Goal: Task Accomplishment & Management: Complete application form

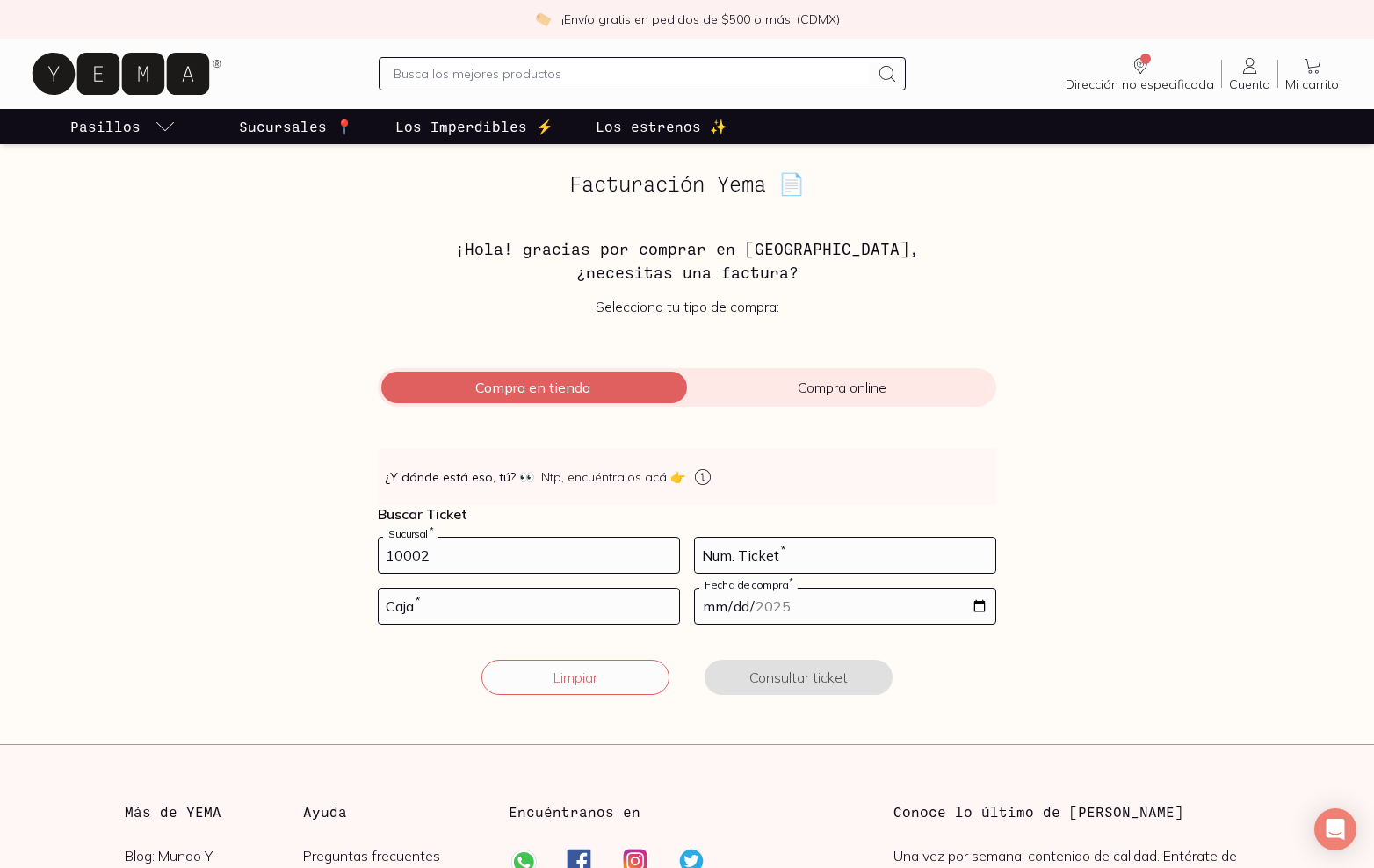
type input "10002"
type input "156"
type input "01"
type input "[DATE]"
click at [811, 680] on button "Consultar ticket" at bounding box center [798, 677] width 188 height 35
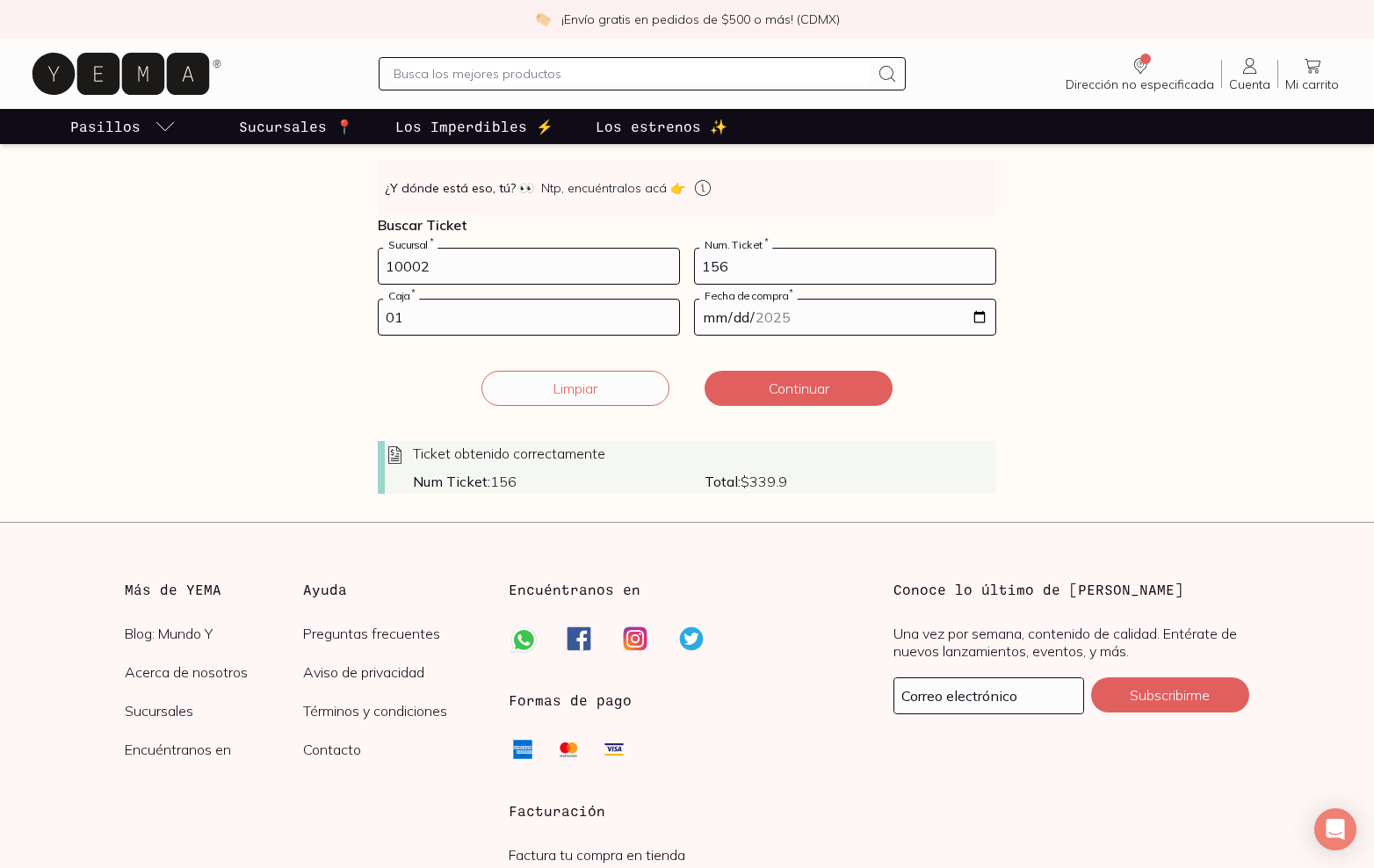
scroll to position [258, 0]
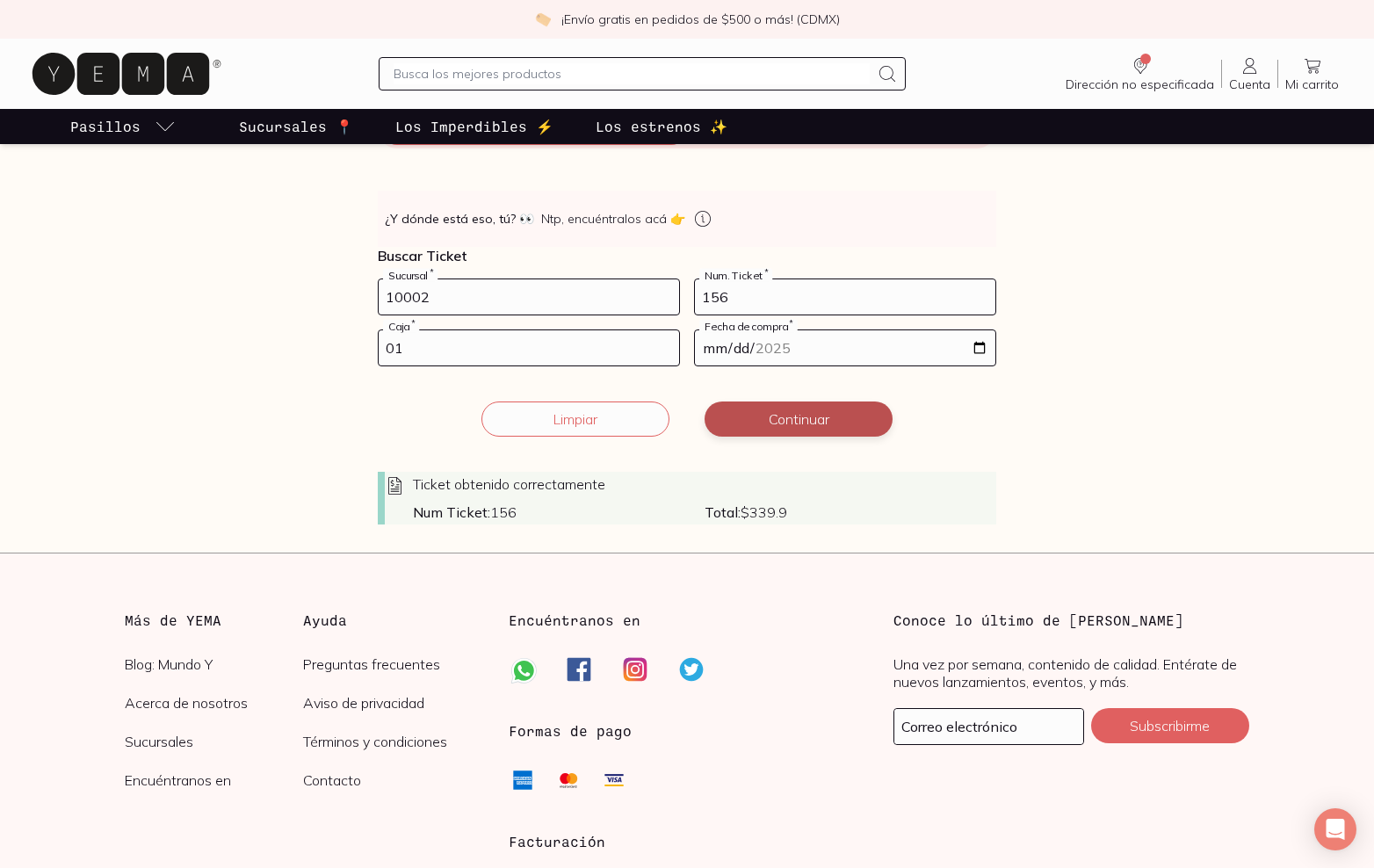
click at [790, 425] on button "Continuar" at bounding box center [798, 419] width 188 height 35
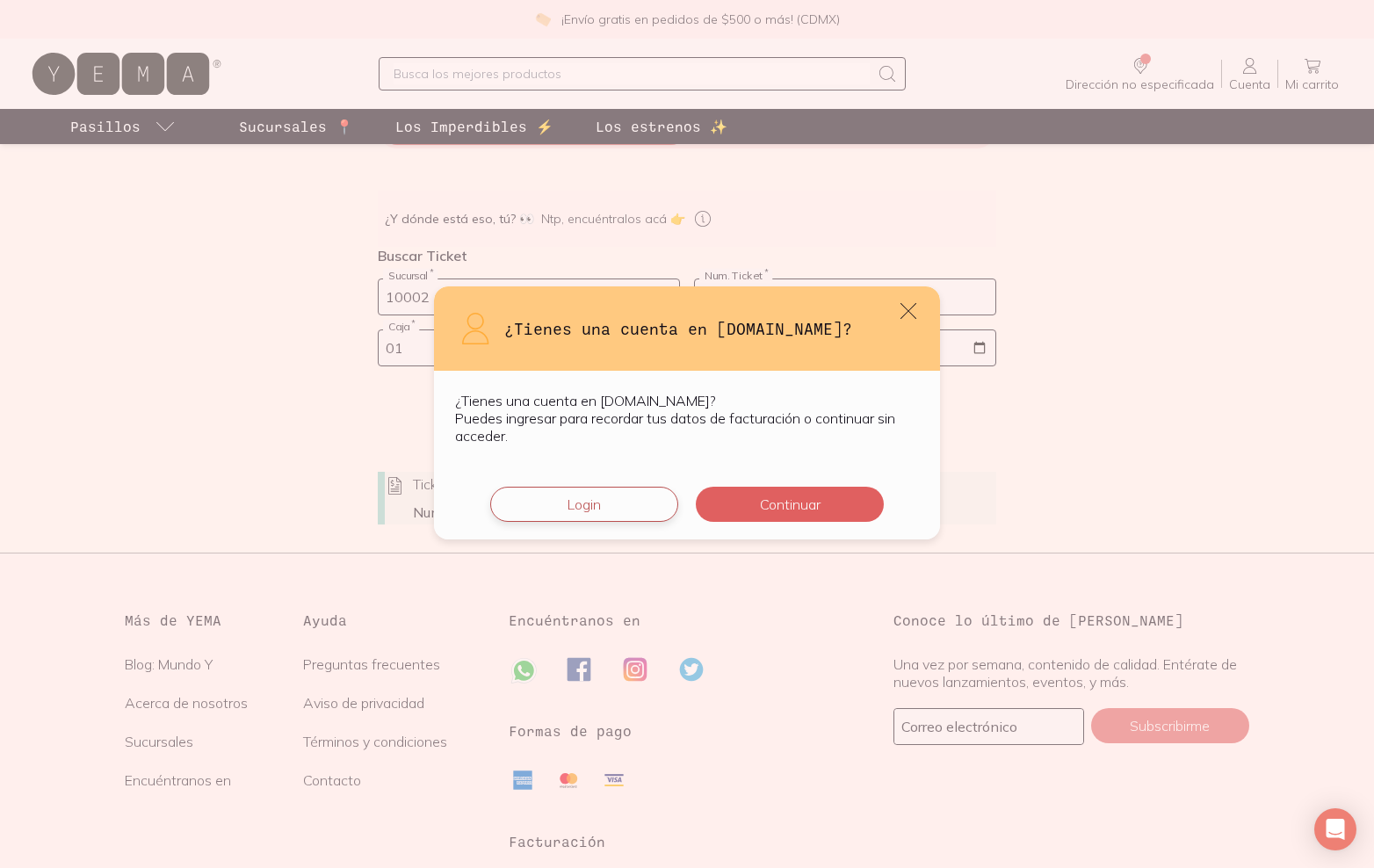
click at [639, 498] on button "Login" at bounding box center [584, 504] width 188 height 35
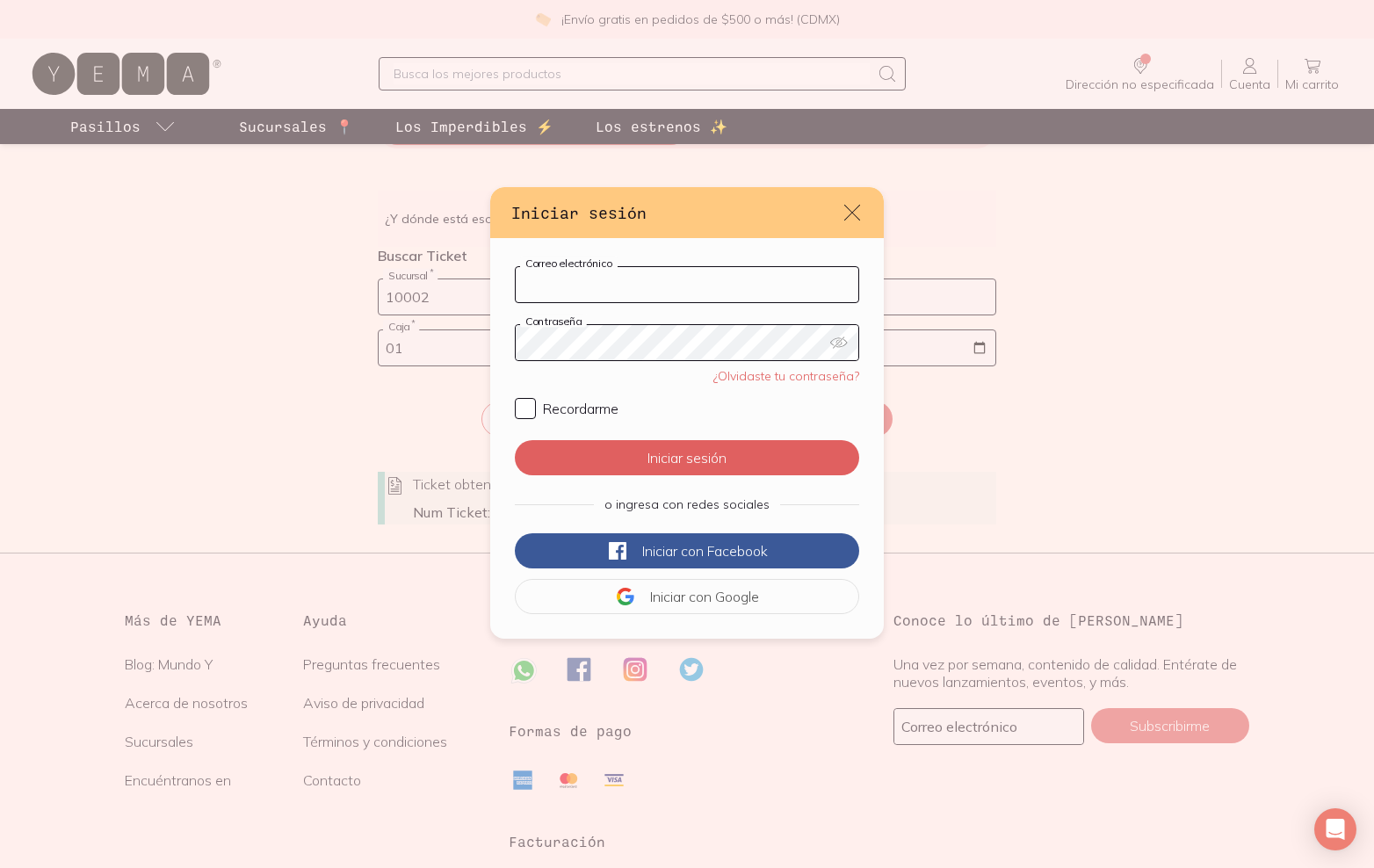
type input "[EMAIL_ADDRESS][DOMAIN_NAME]"
click at [655, 290] on input "[EMAIL_ADDRESS][DOMAIN_NAME]" at bounding box center [687, 284] width 342 height 35
click at [789, 289] on input "[EMAIL_ADDRESS][DOMAIN_NAME]" at bounding box center [687, 284] width 342 height 35
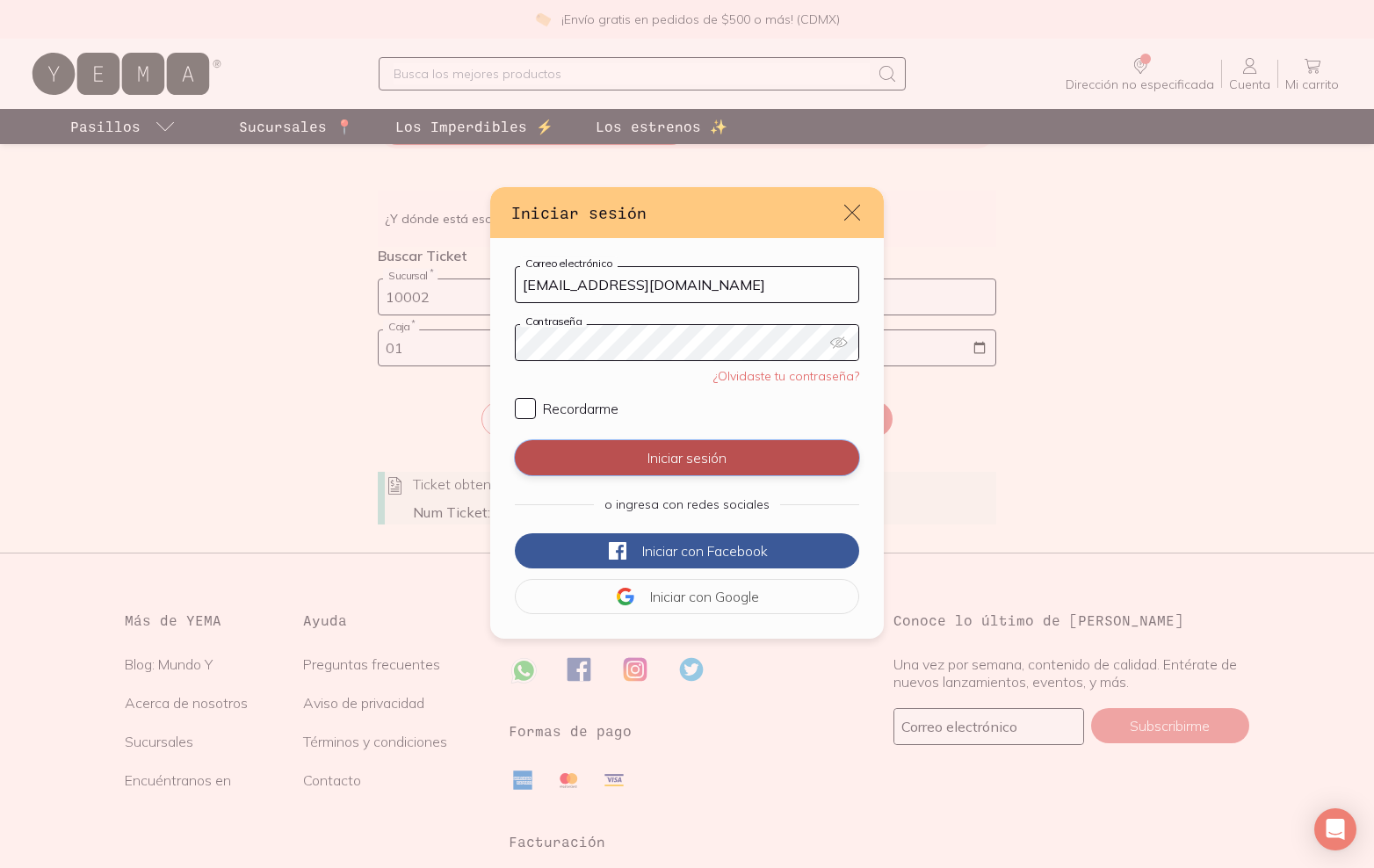
click at [796, 459] on button "Iniciar sesión" at bounding box center [687, 457] width 344 height 35
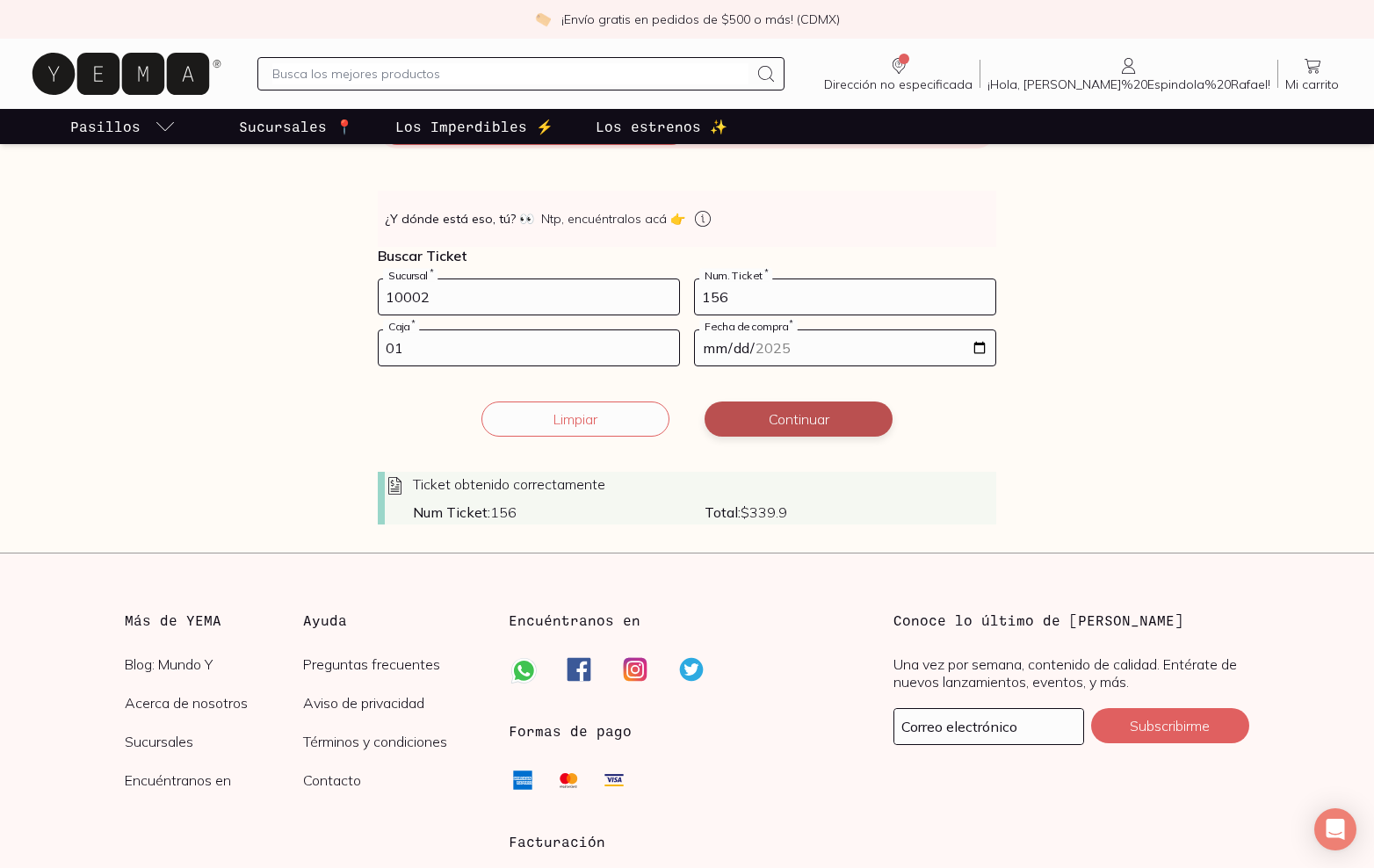
click at [811, 421] on button "Continuar" at bounding box center [798, 419] width 188 height 35
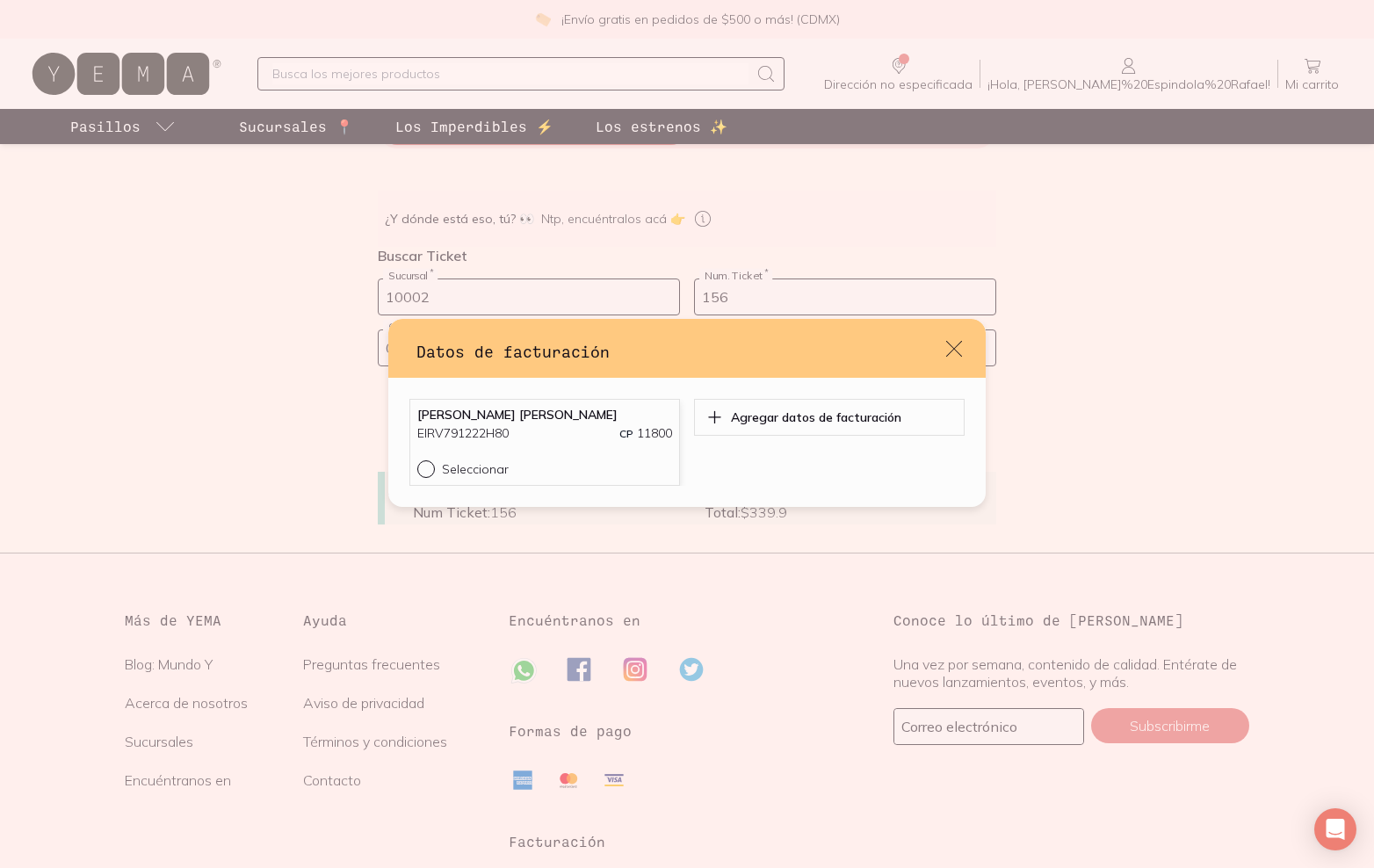
click at [528, 438] on div "EIRV791222H80 CP 11800" at bounding box center [544, 434] width 254 height 18
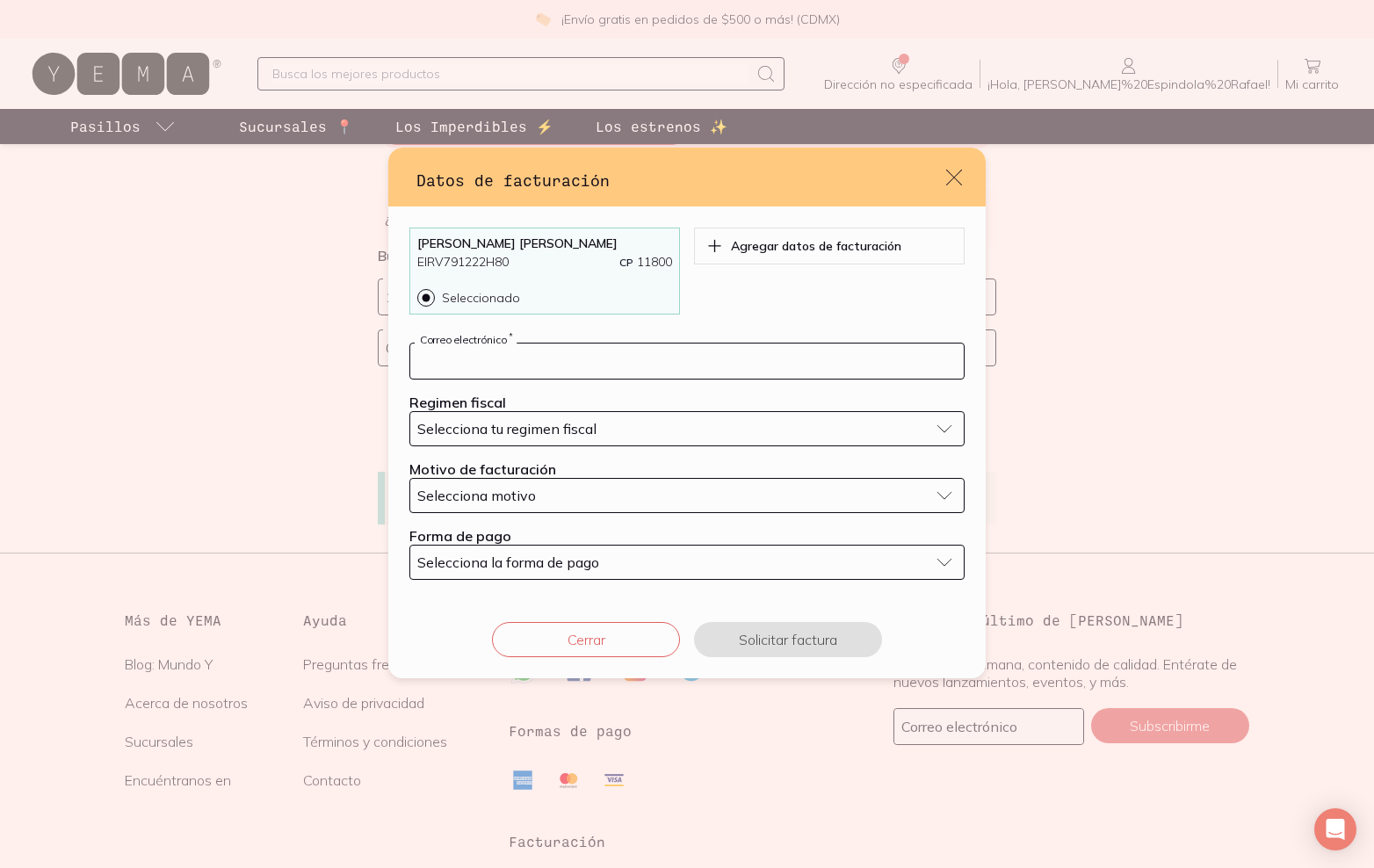
click at [570, 367] on input "default" at bounding box center [686, 360] width 553 height 35
type input "[EMAIL_ADDRESS][DOMAIN_NAME]"
click at [584, 434] on span "Selecciona tu regimen fiscal" at bounding box center [507, 428] width 179 height 17
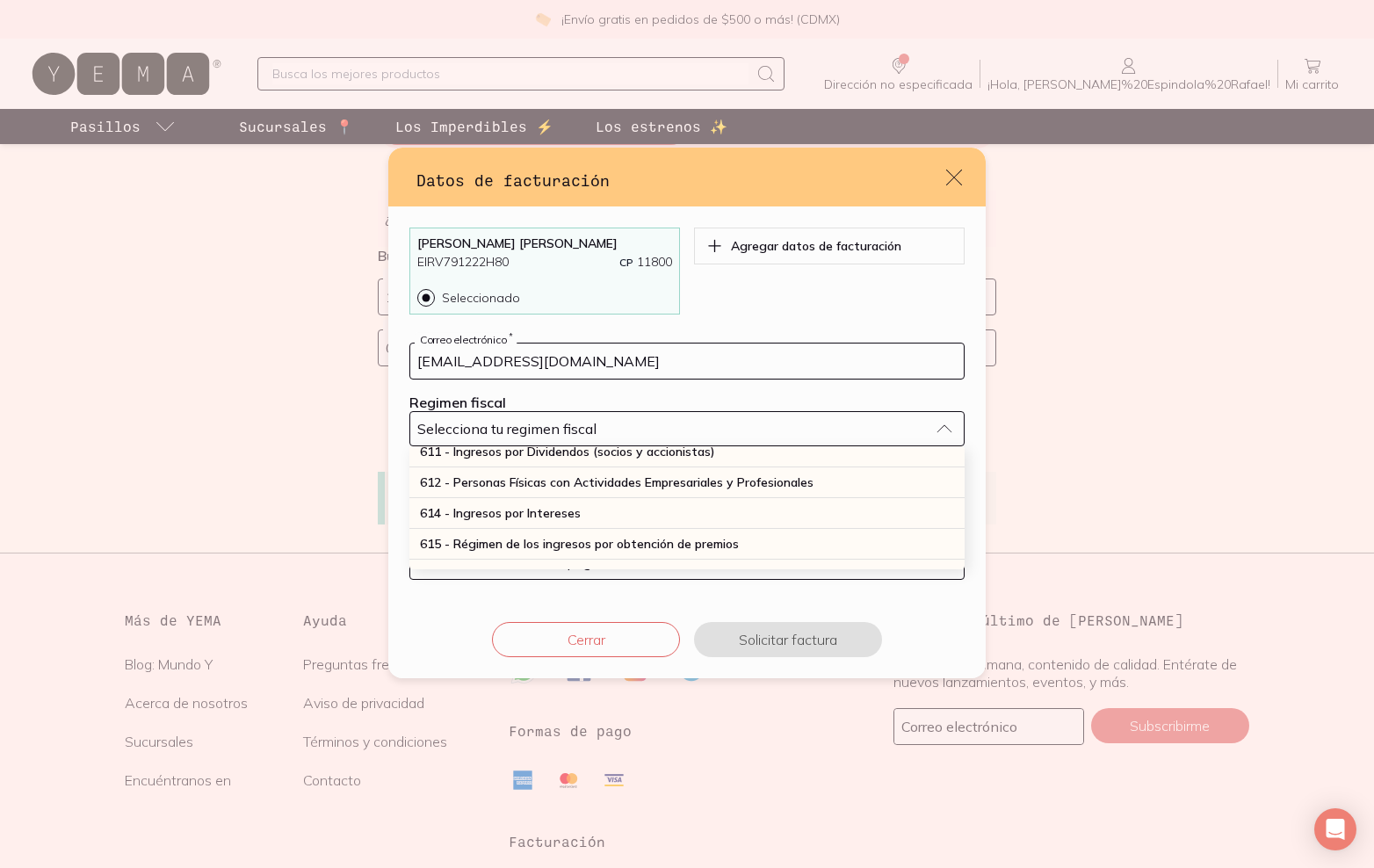
scroll to position [211, 0]
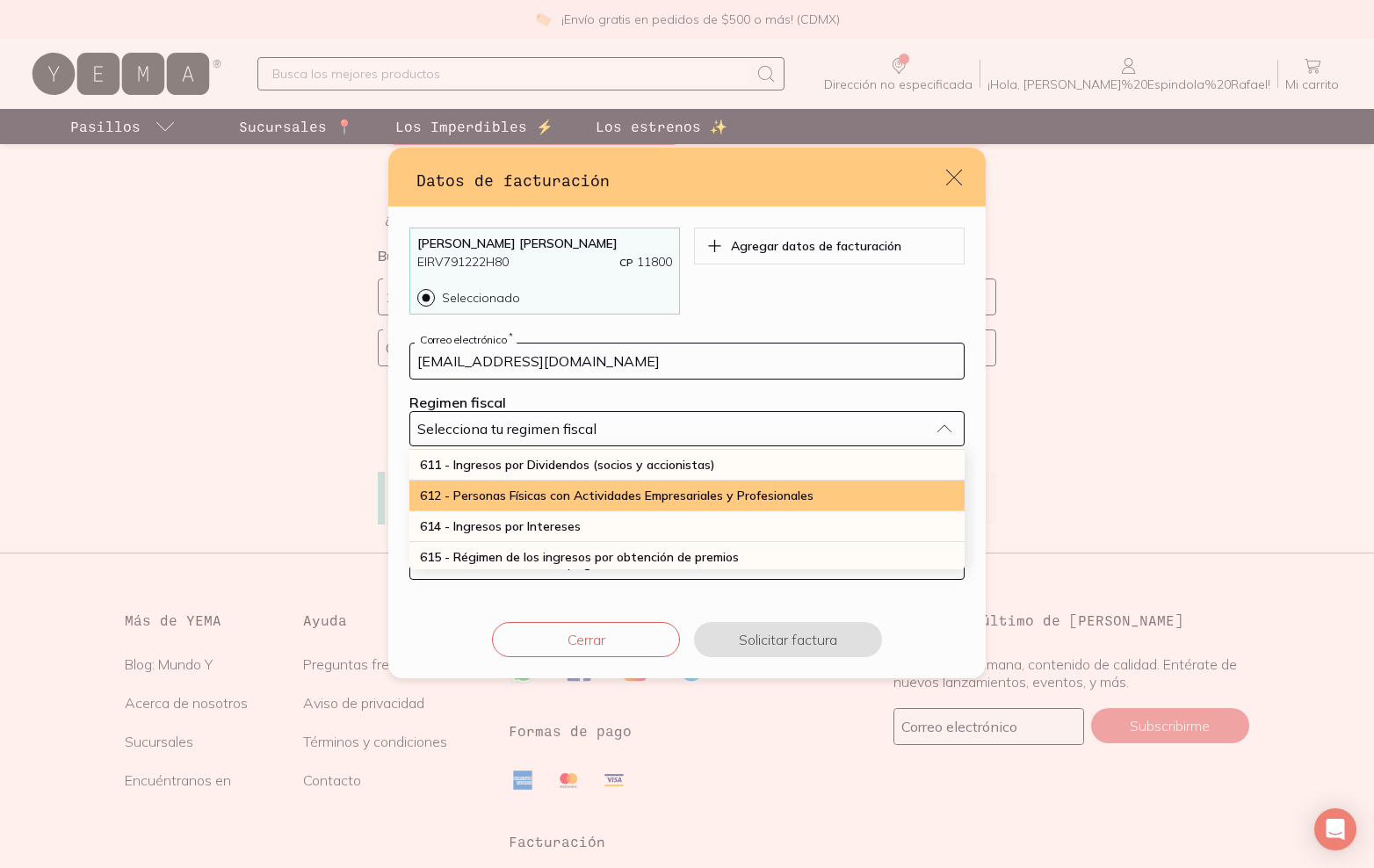
click at [639, 505] on div "612 - Personas Físicas con Actividades Empresariales y Profesionales" at bounding box center [686, 496] width 555 height 31
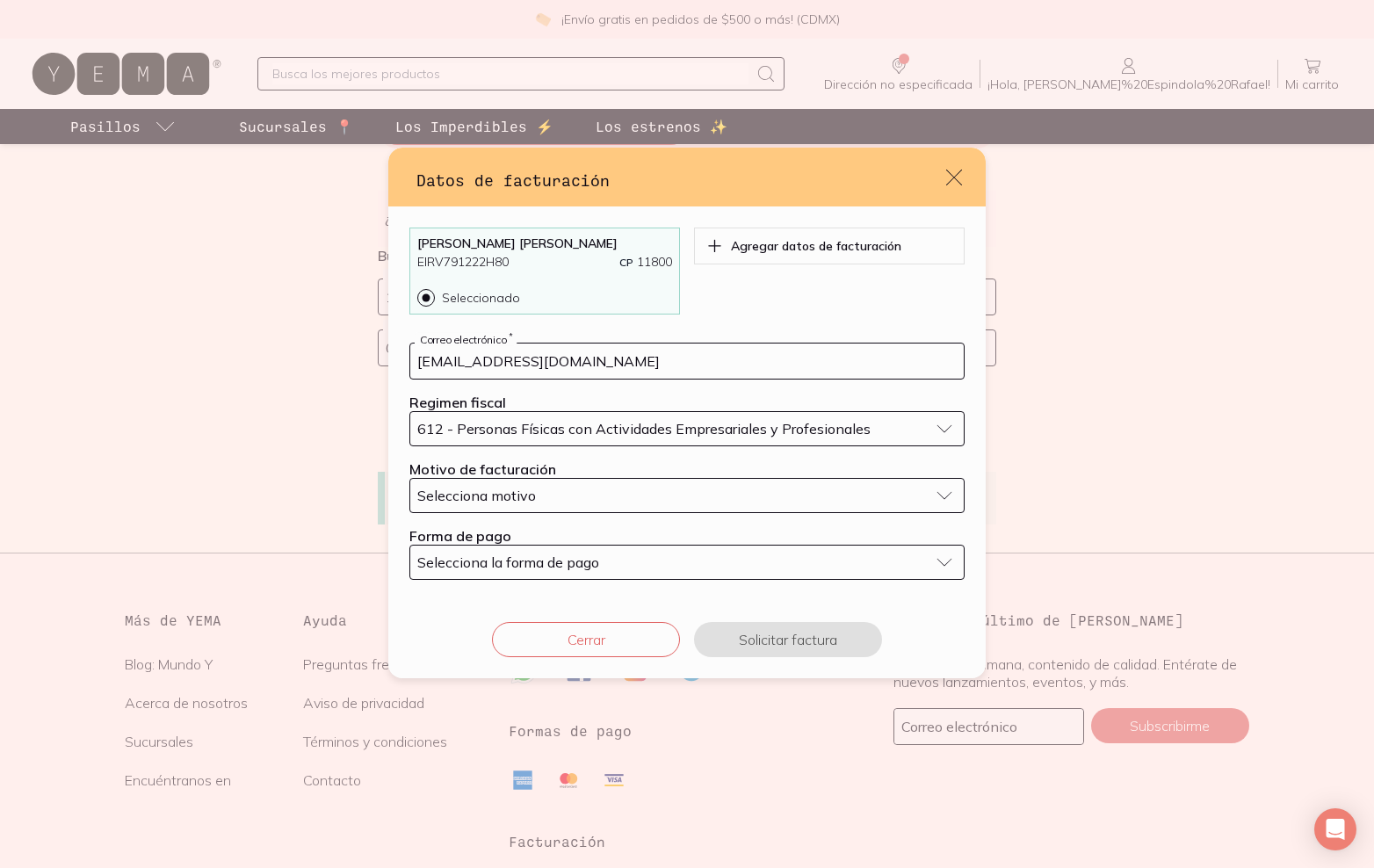
click at [635, 497] on div "Selecciona motivo" at bounding box center [672, 495] width 511 height 17
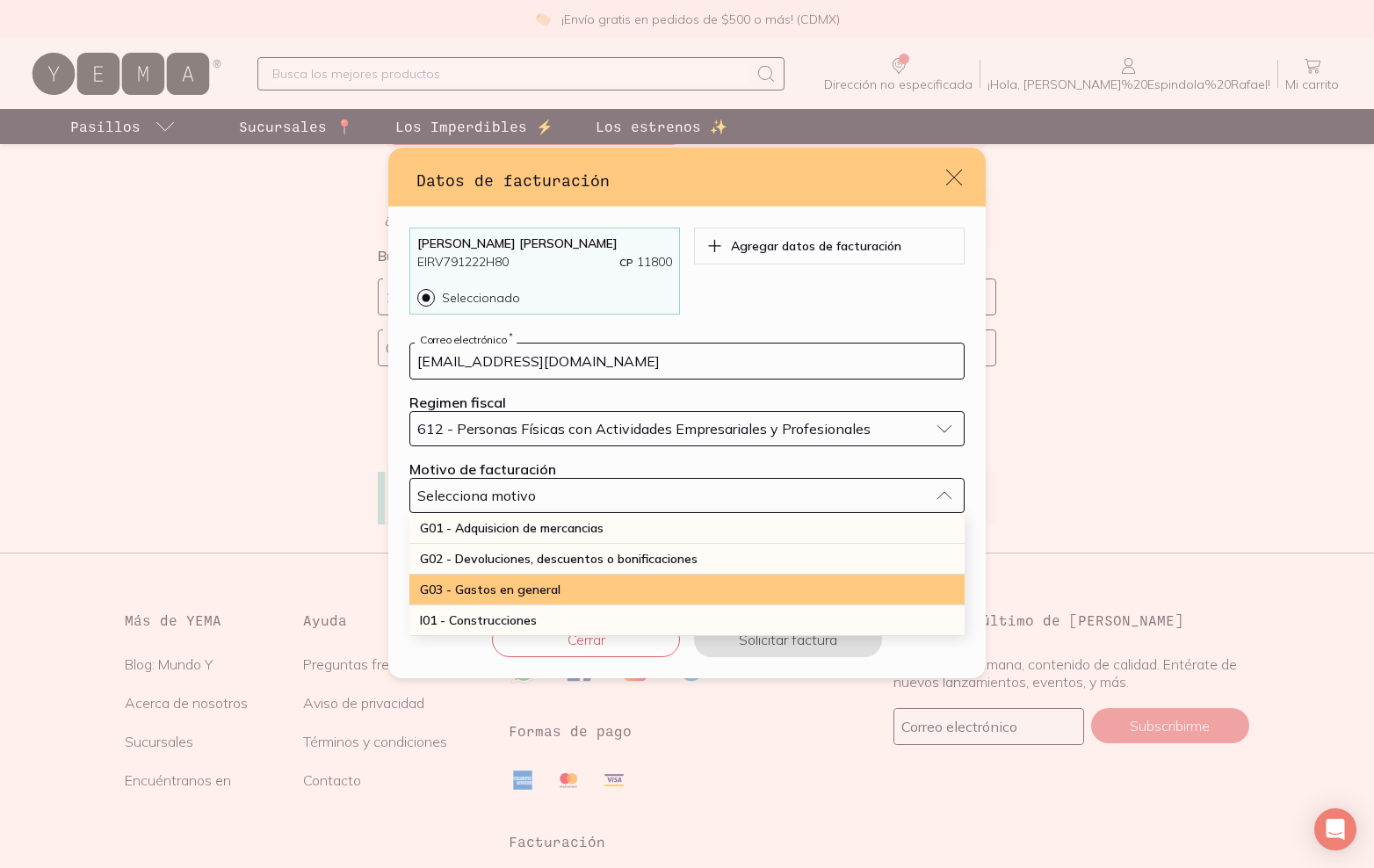
click at [610, 592] on div "G03 - Gastos en general" at bounding box center [686, 590] width 555 height 31
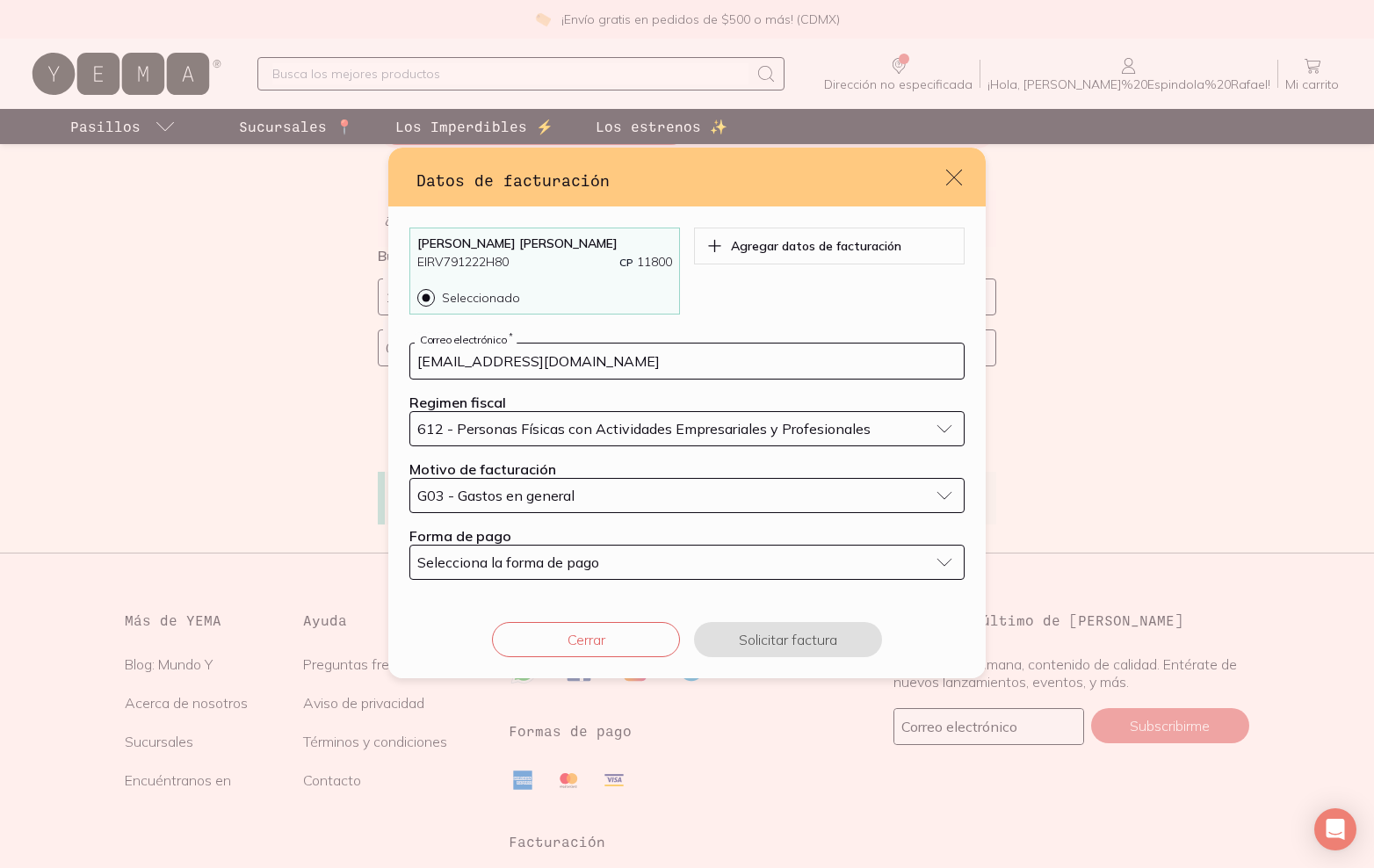
click at [612, 563] on div "Selecciona la forma de pago" at bounding box center [672, 562] width 511 height 17
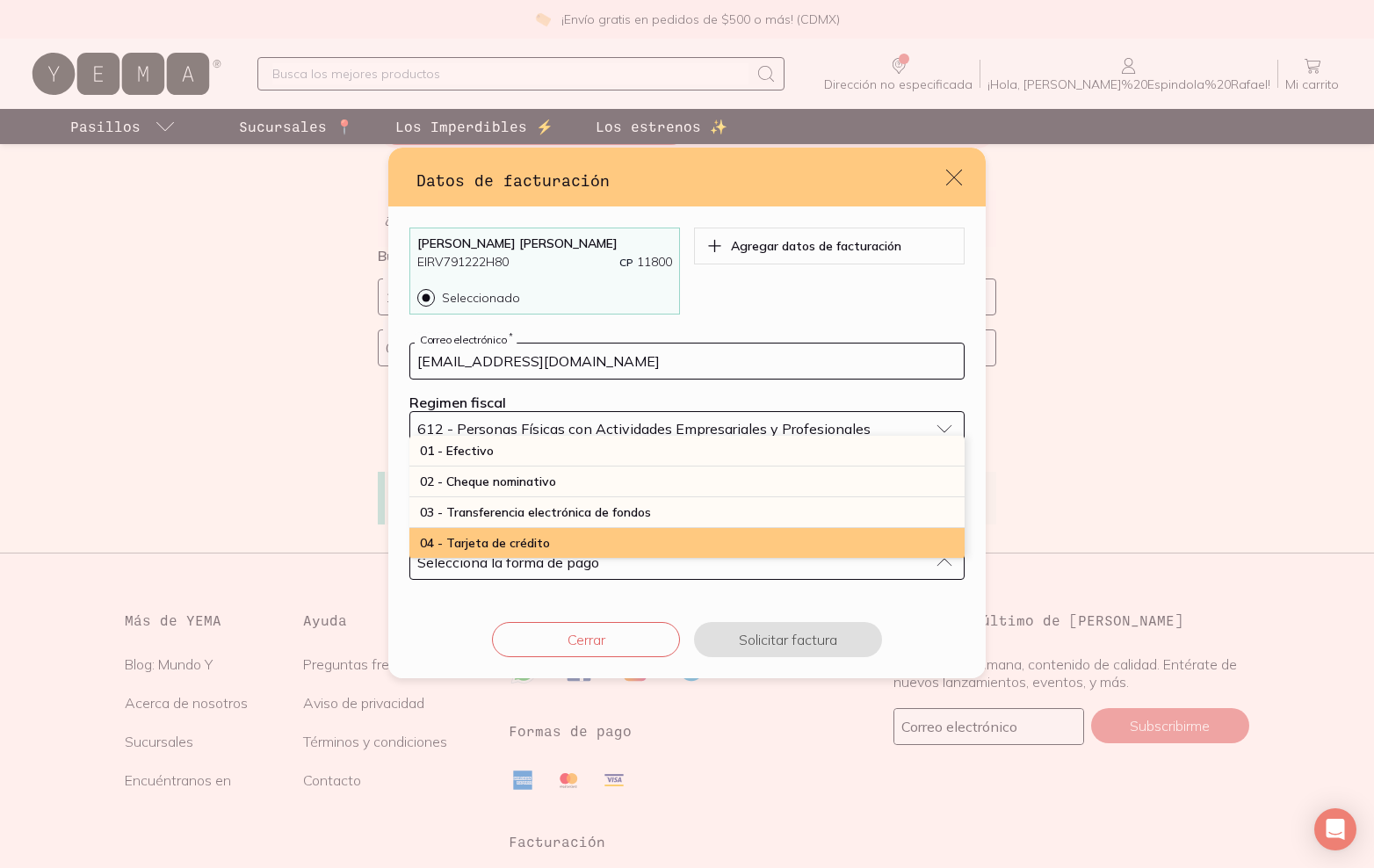
click at [617, 544] on div "04 - Tarjeta de crédito" at bounding box center [686, 543] width 555 height 31
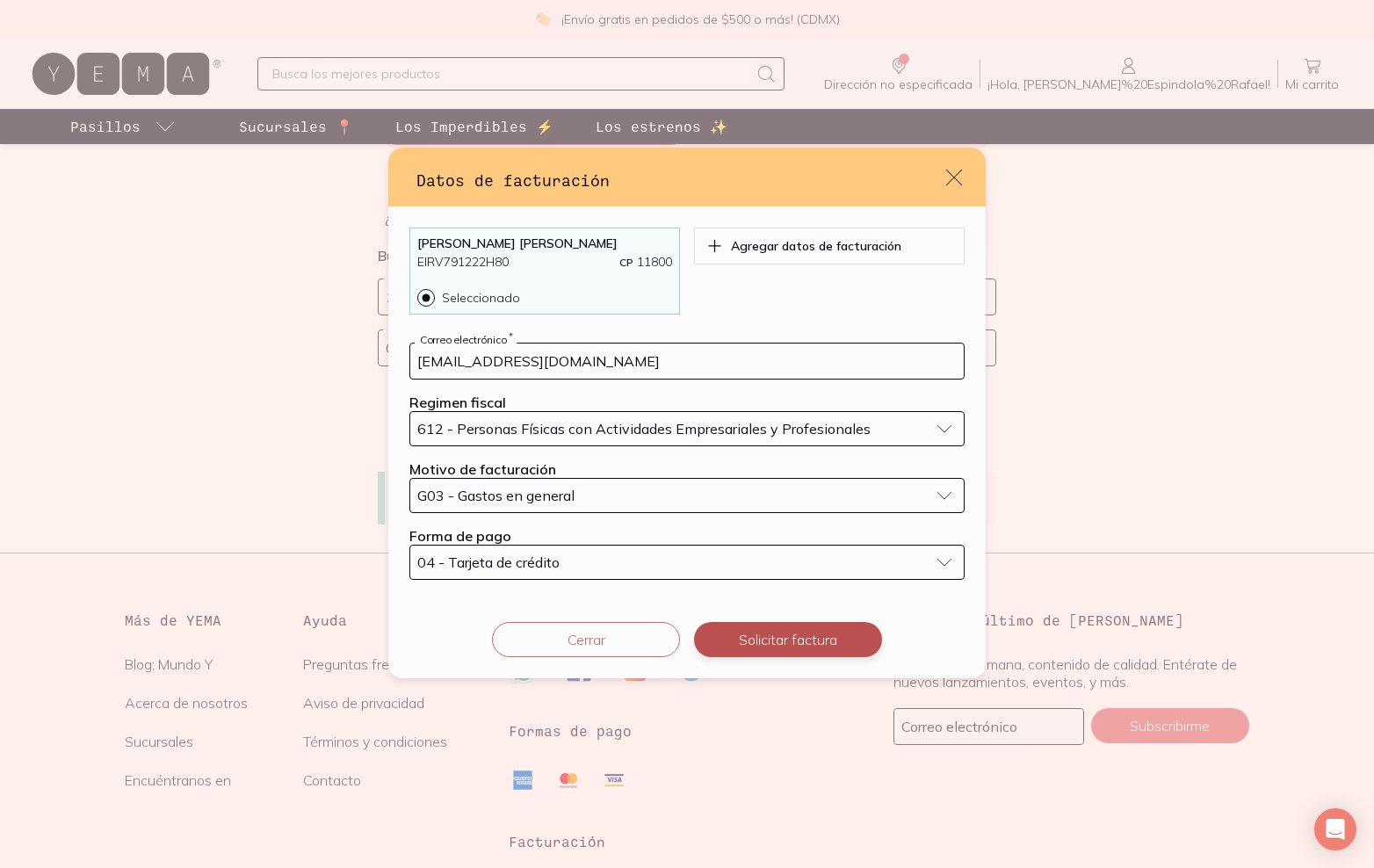
click at [752, 628] on button "Solicitar factura" at bounding box center [788, 639] width 188 height 35
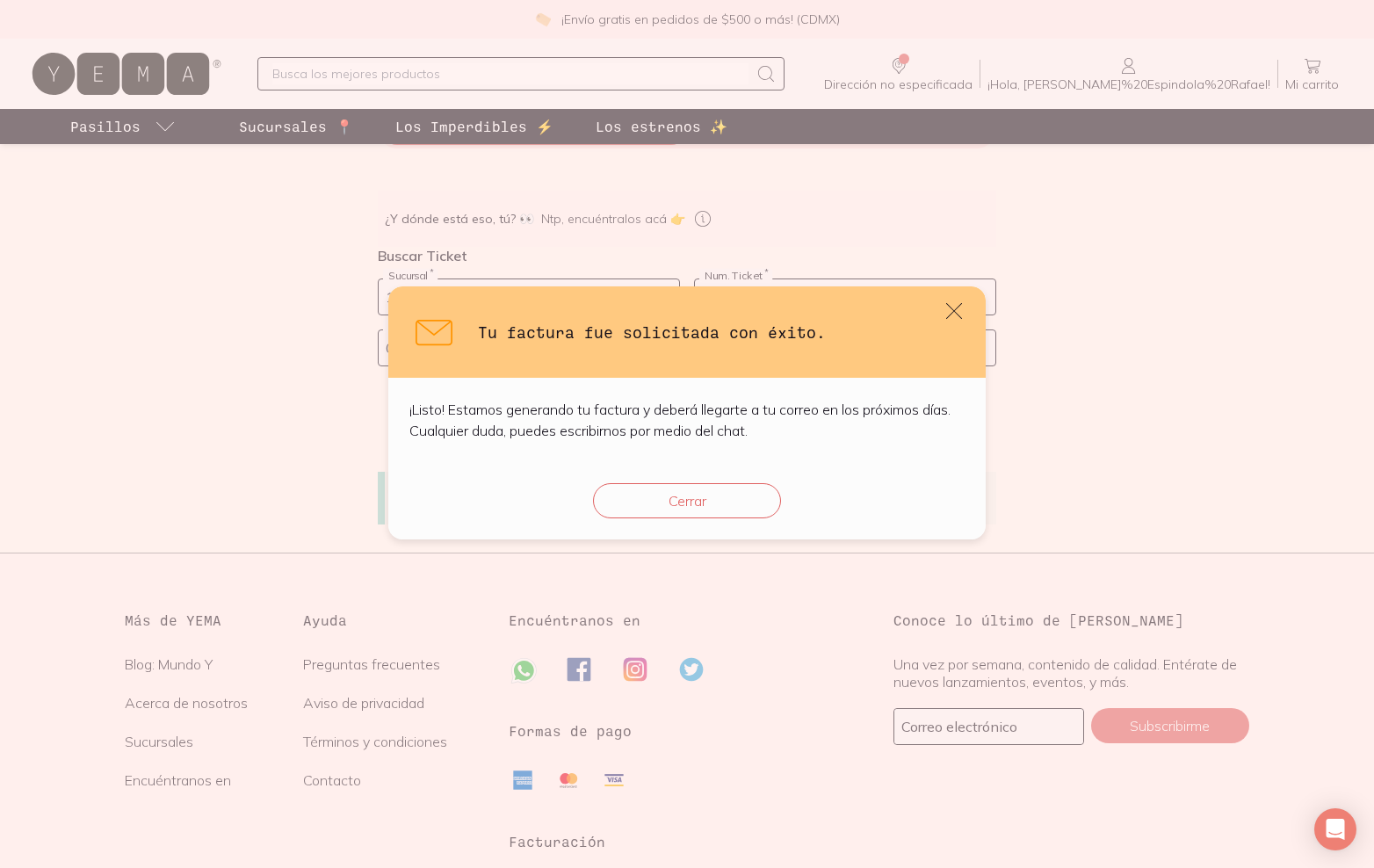
click at [717, 496] on button "Cerrar" at bounding box center [686, 500] width 188 height 35
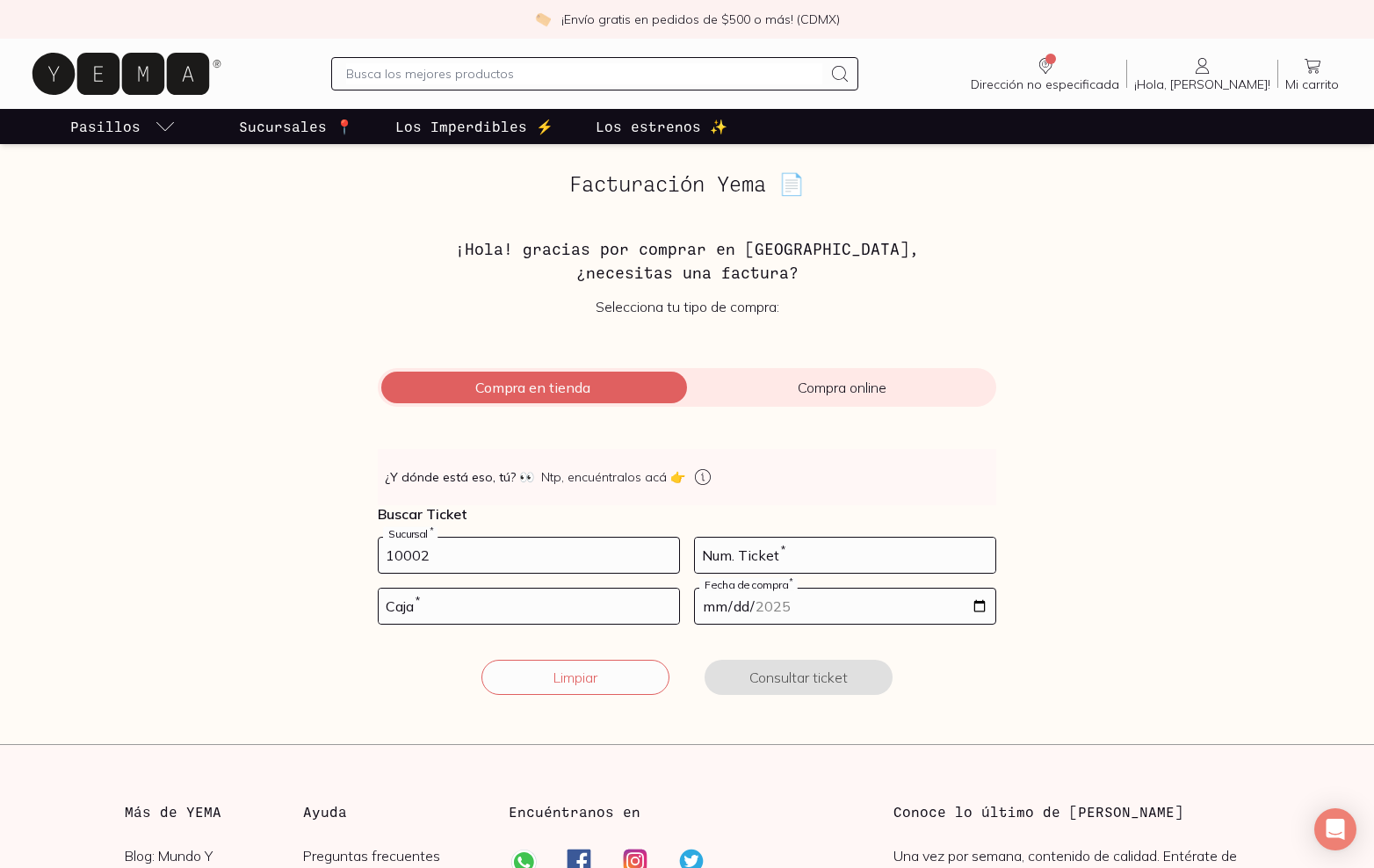
type input "10002"
type input "155"
type input "01"
type input "[DATE]"
click at [782, 673] on button "Consultar ticket" at bounding box center [798, 677] width 188 height 35
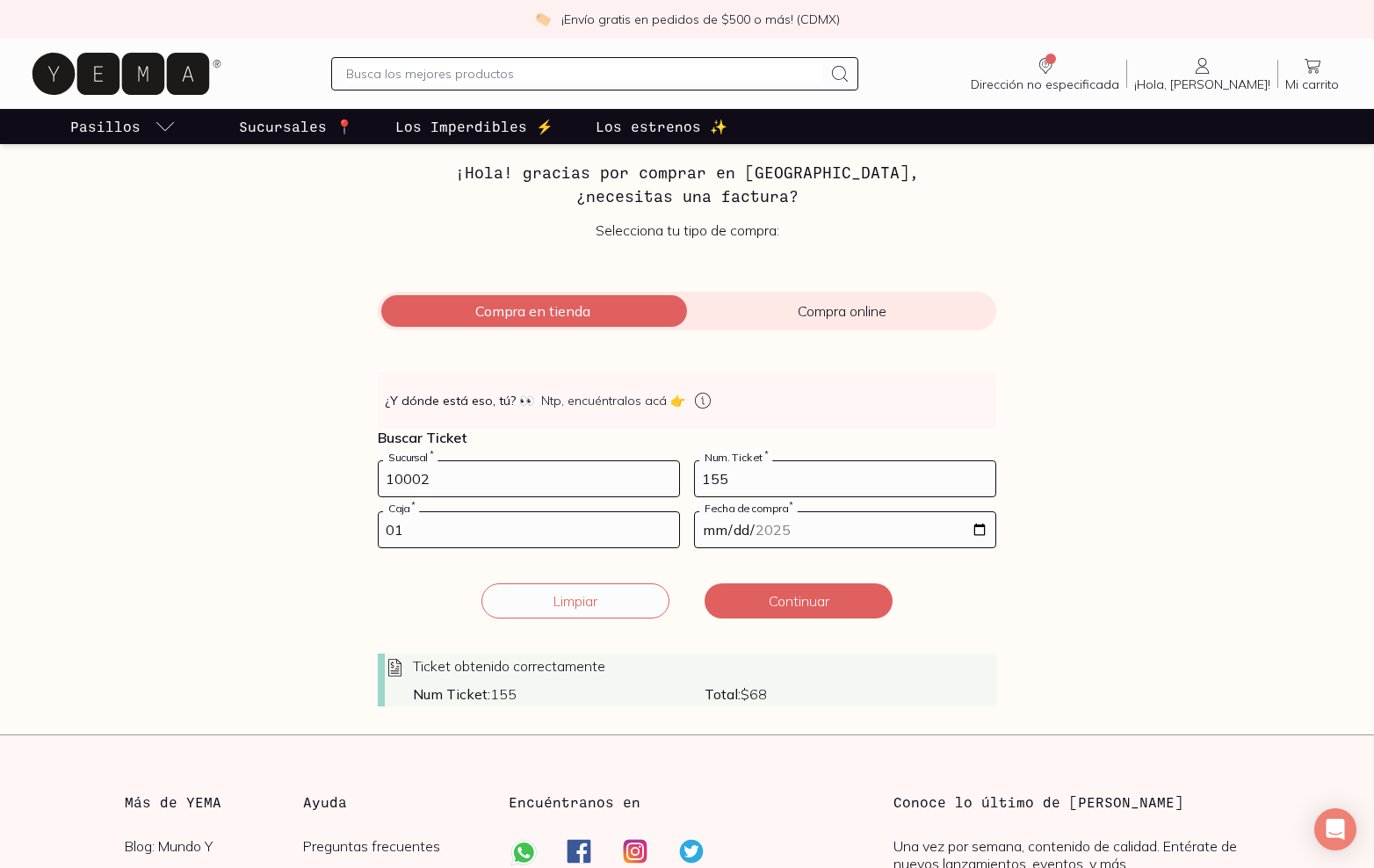
scroll to position [77, 0]
click at [753, 488] on input "155" at bounding box center [845, 477] width 300 height 35
click at [851, 614] on button "Continuar" at bounding box center [798, 600] width 188 height 35
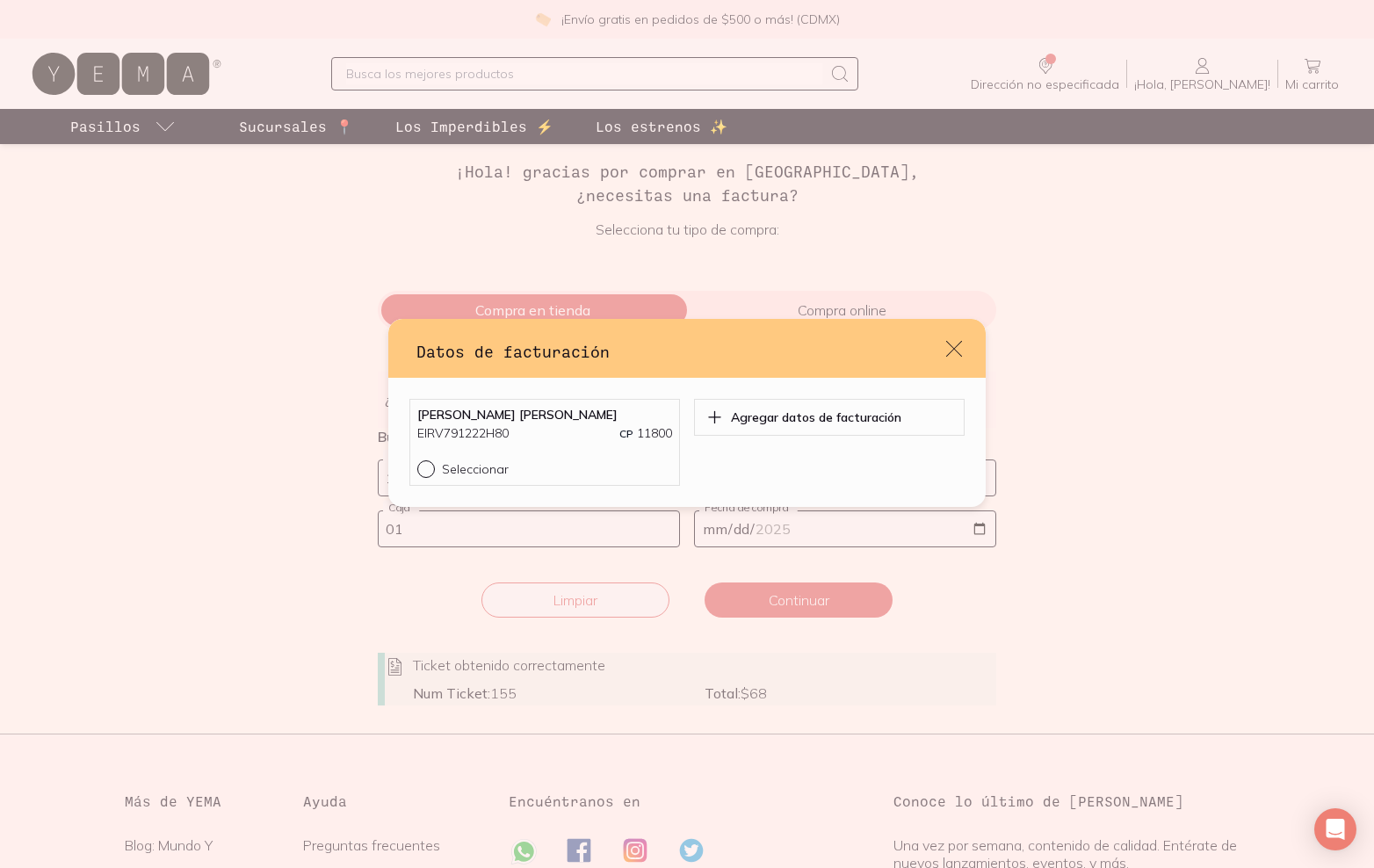
click at [960, 349] on icon "default" at bounding box center [953, 348] width 21 height 21
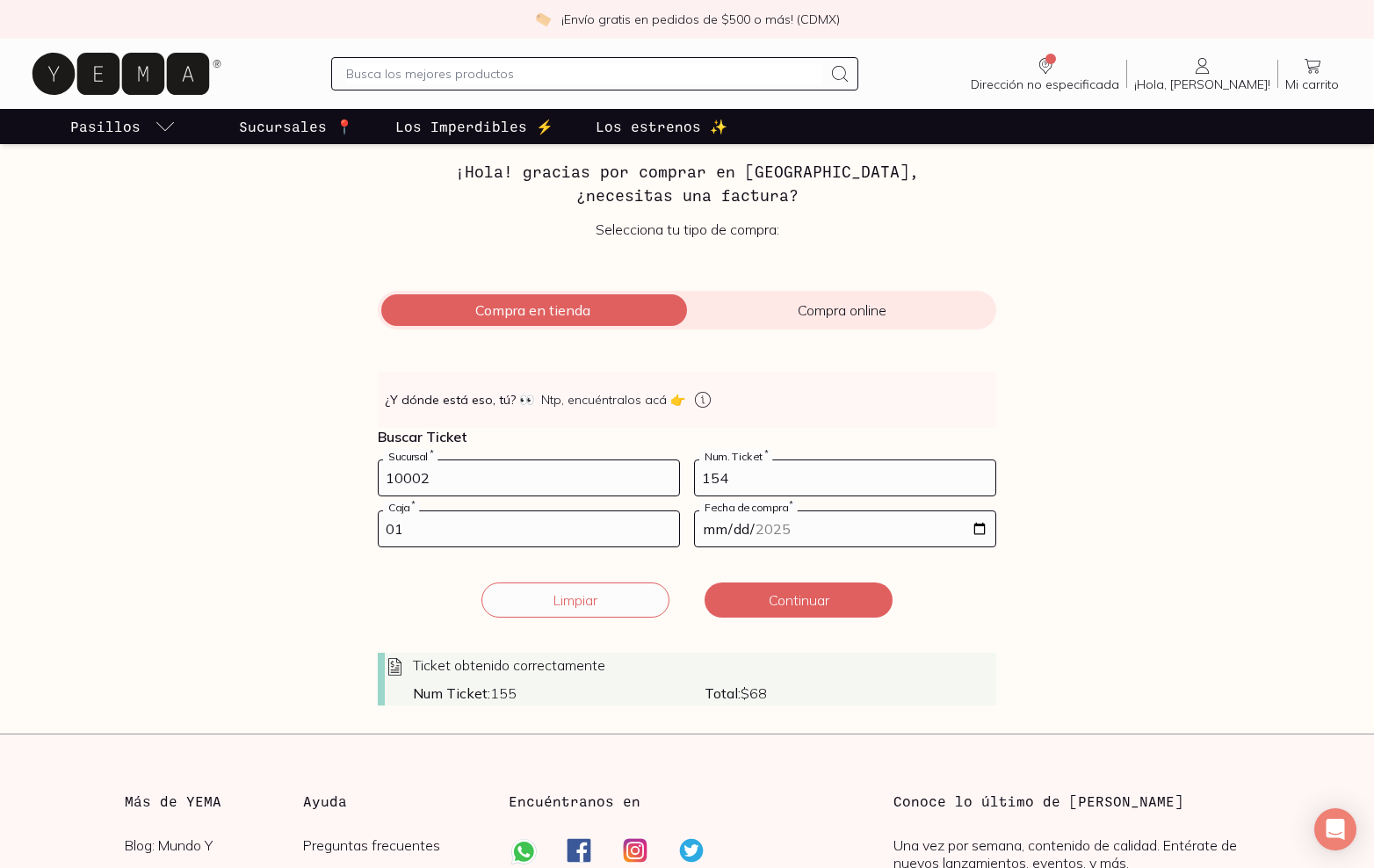
click at [783, 476] on input "154" at bounding box center [845, 477] width 300 height 35
type input "153"
click at [865, 607] on button "Continuar" at bounding box center [798, 600] width 188 height 35
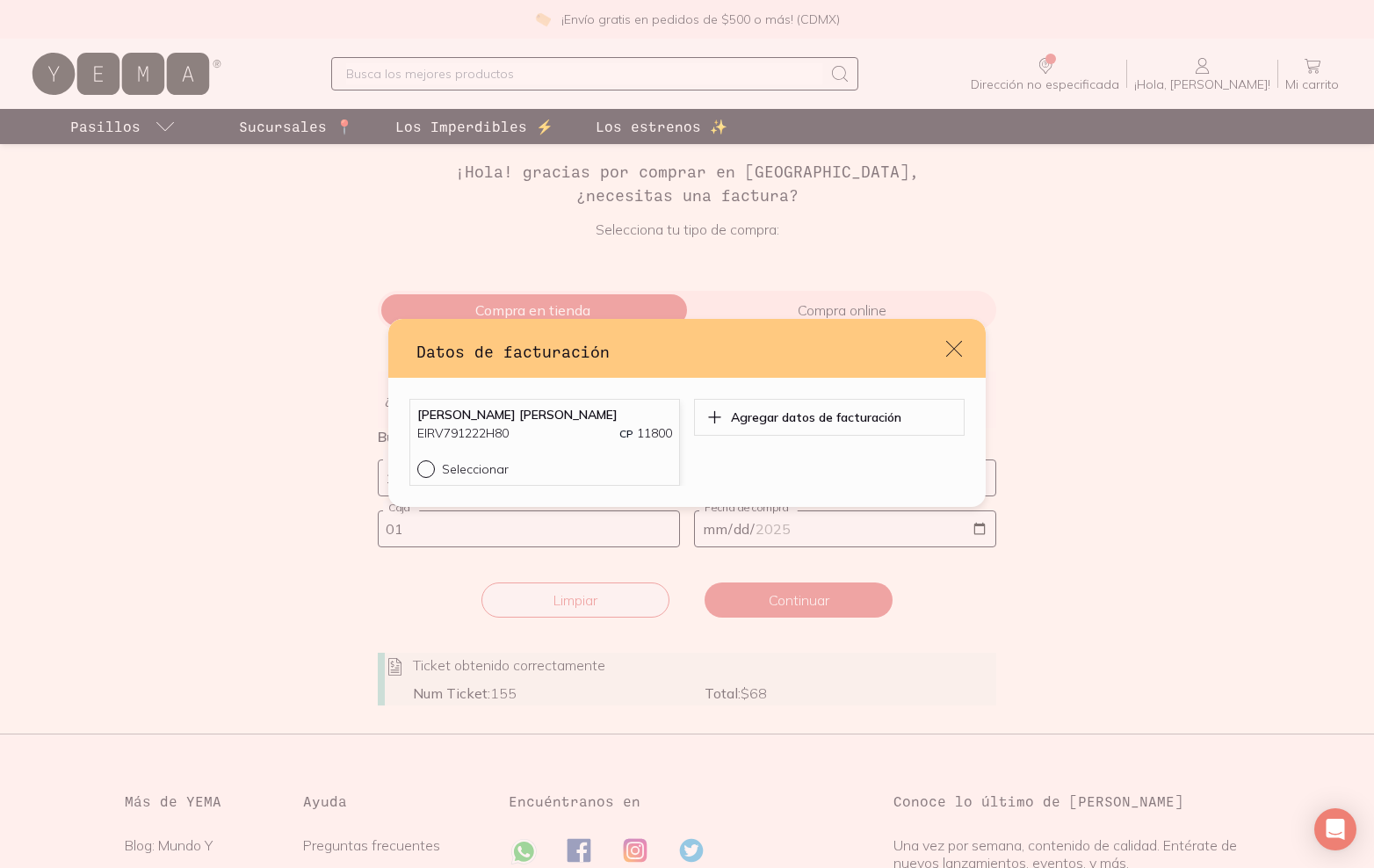
click at [591, 475] on div "Seleccionar" at bounding box center [557, 468] width 231 height 16
click at [431, 475] on input "Seleccionar" at bounding box center [424, 466] width 14 height 14
radio input "true"
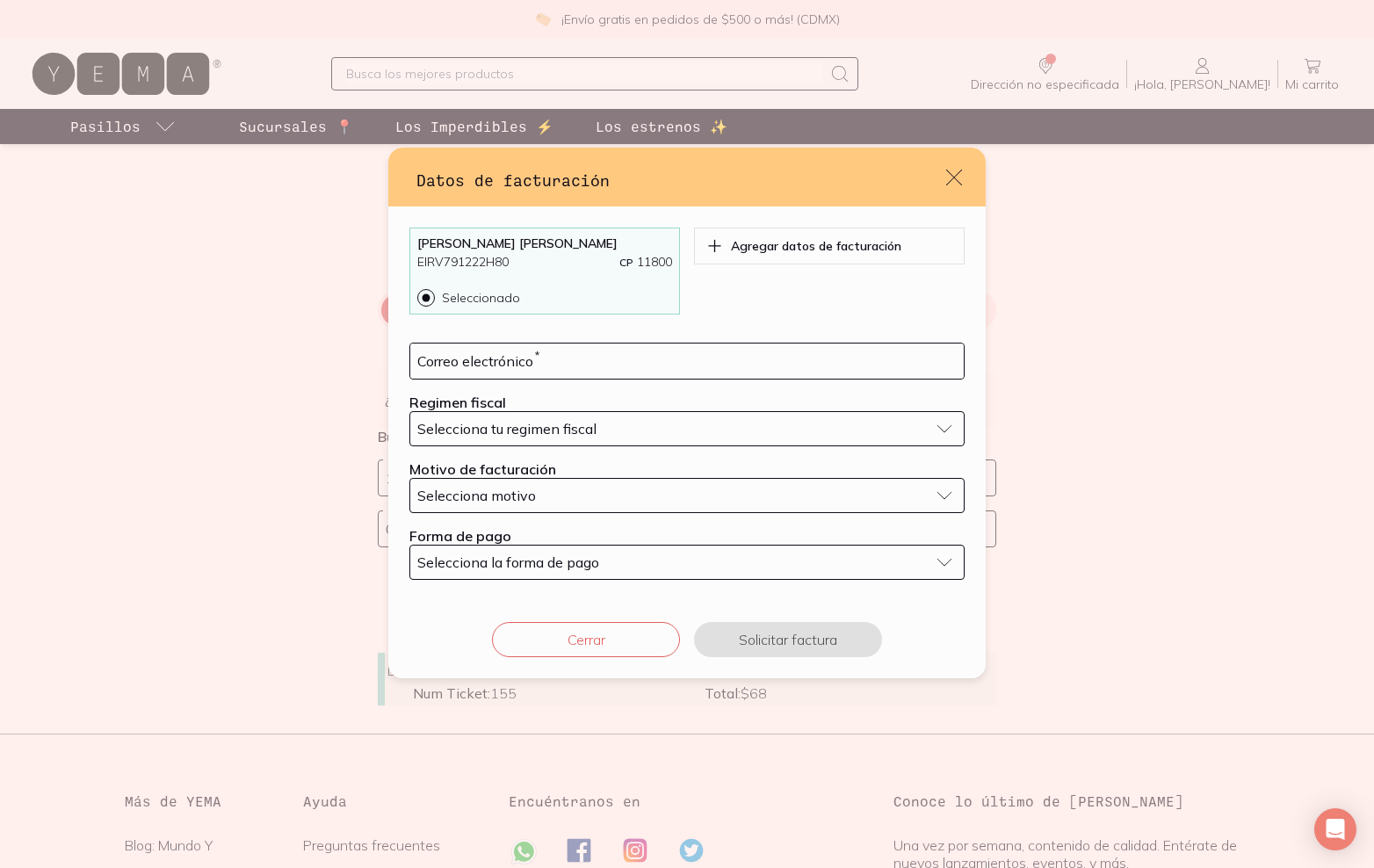
click at [949, 177] on icon "default" at bounding box center [953, 177] width 21 height 21
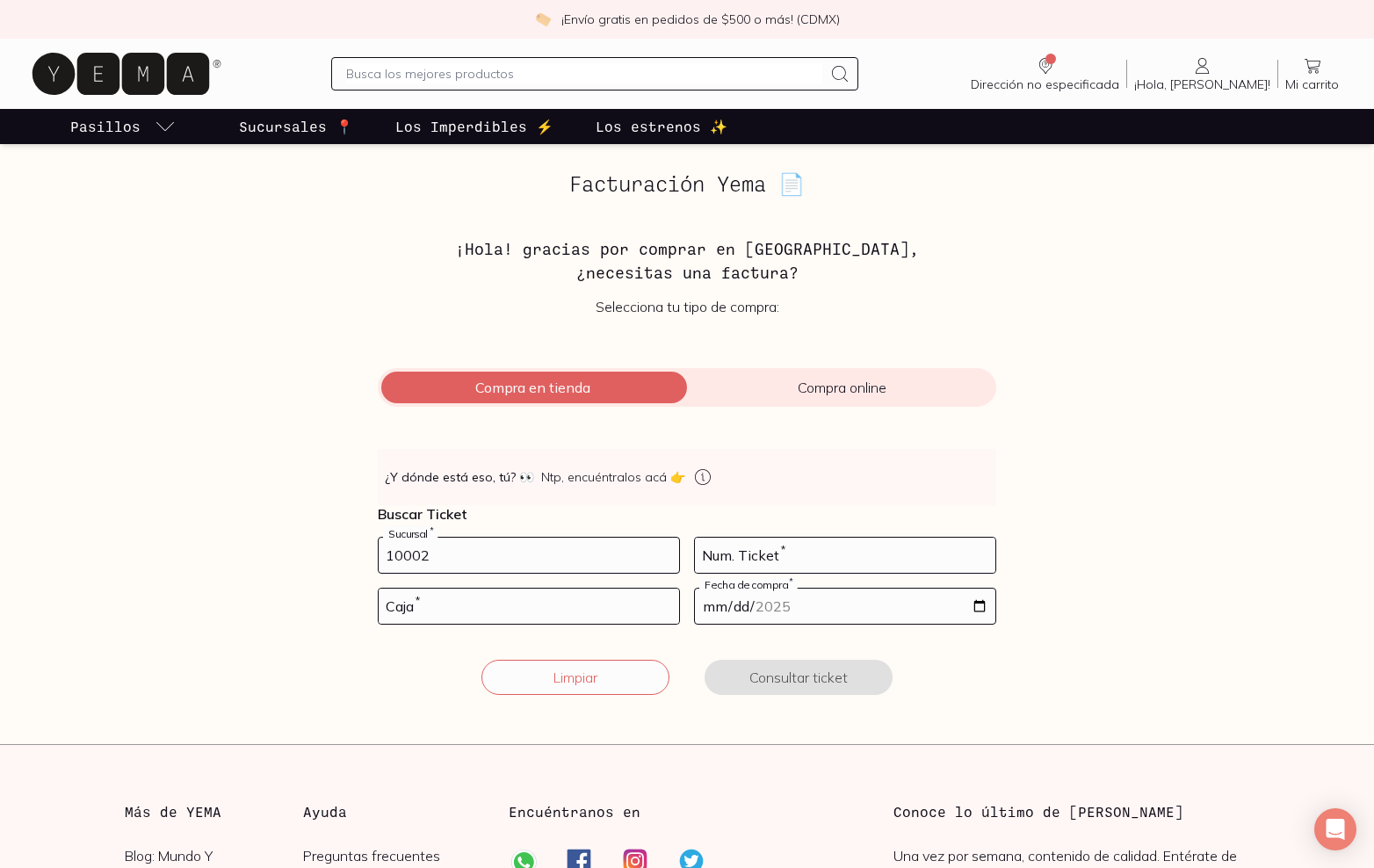
type input "10002"
type input "153"
type input "01"
type input "[DATE]"
click at [768, 680] on button "Consultar ticket" at bounding box center [798, 677] width 188 height 35
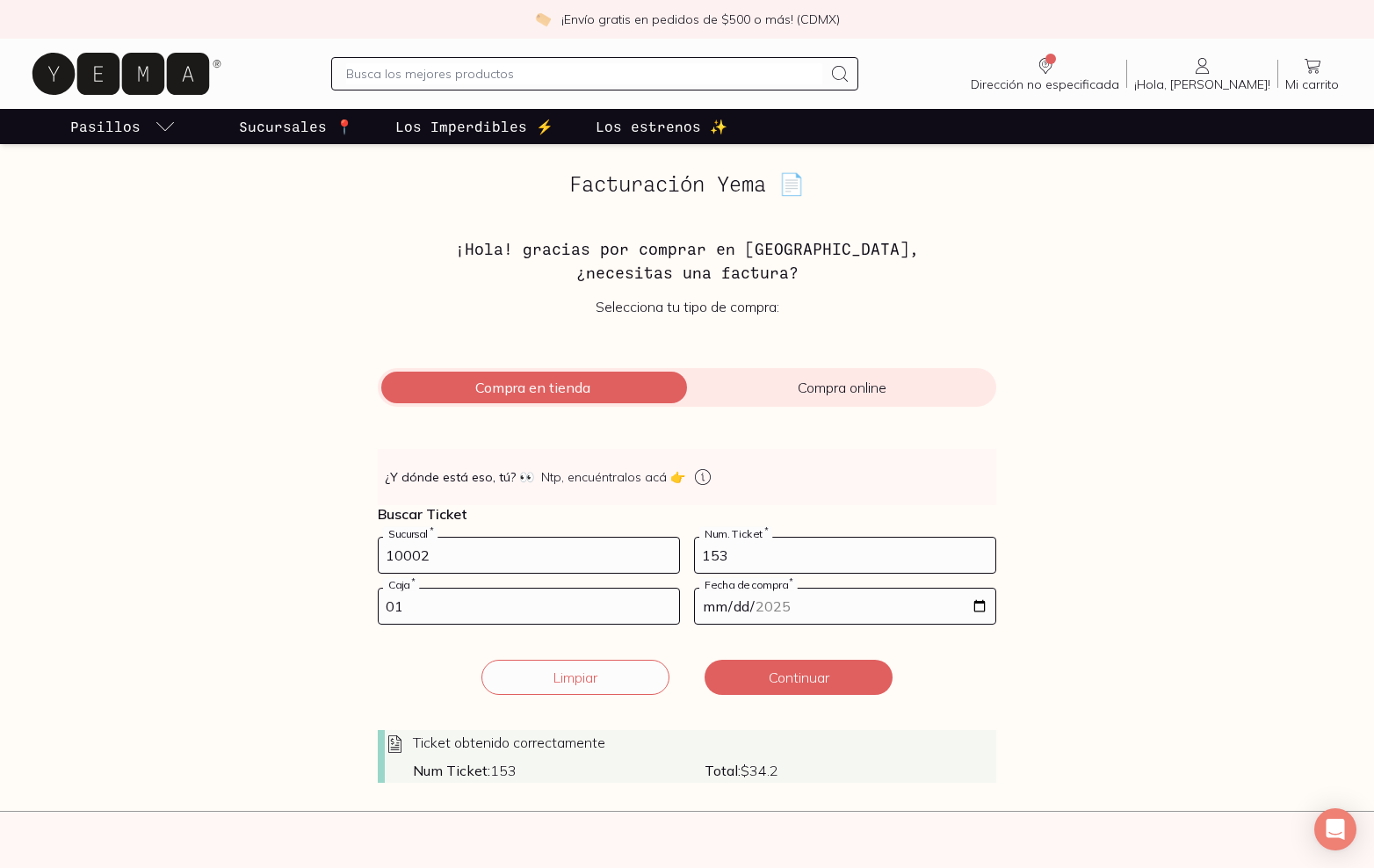
drag, startPoint x: 750, startPoint y: 560, endPoint x: 763, endPoint y: 550, distance: 16.4
click at [745, 559] on input "153" at bounding box center [845, 555] width 300 height 35
type input "152"
click at [606, 666] on button "Limpiar" at bounding box center [574, 677] width 188 height 35
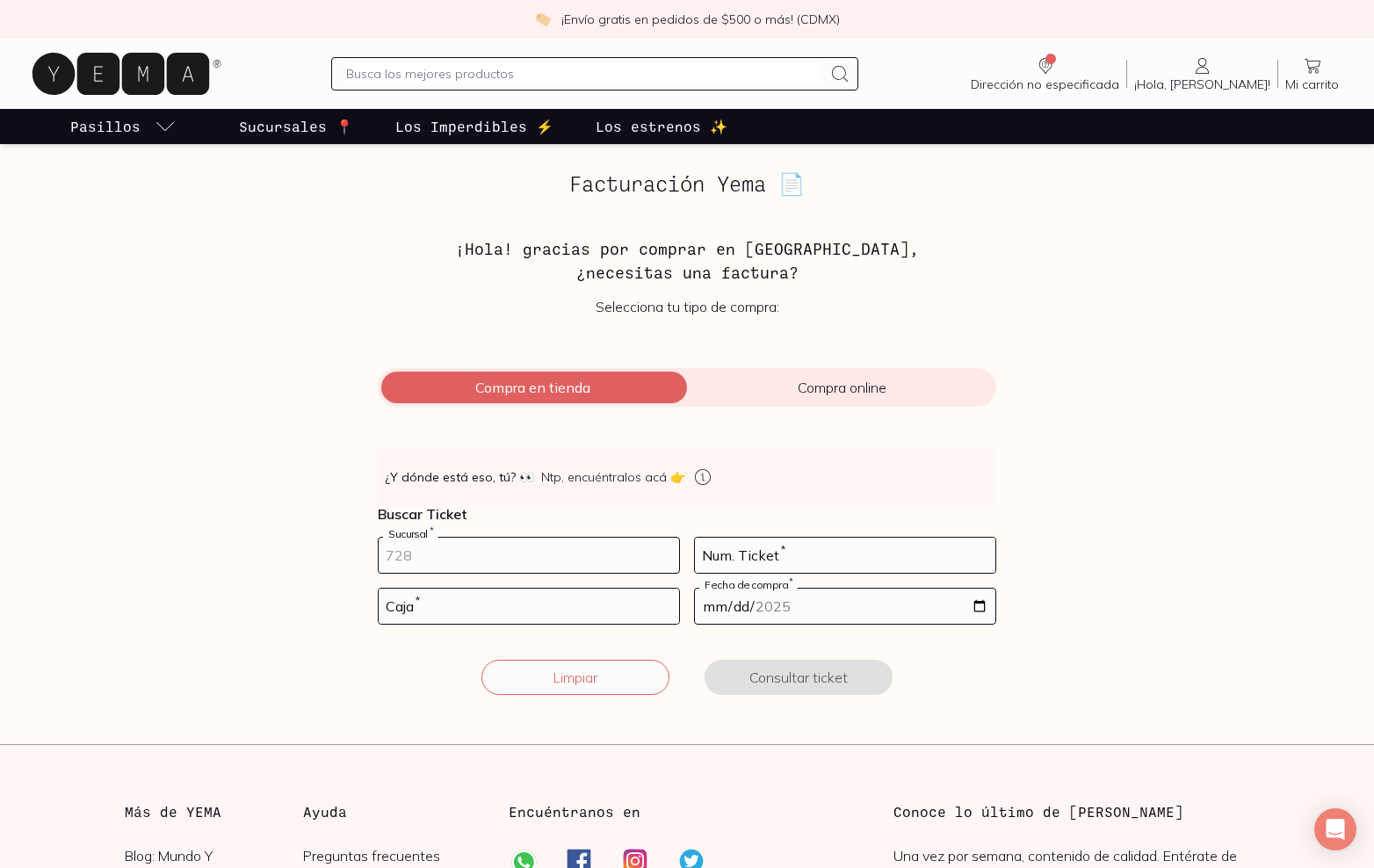
click at [560, 560] on input "number" at bounding box center [529, 555] width 300 height 35
type input "10002"
type input "150"
type input "01"
type input "[DATE]"
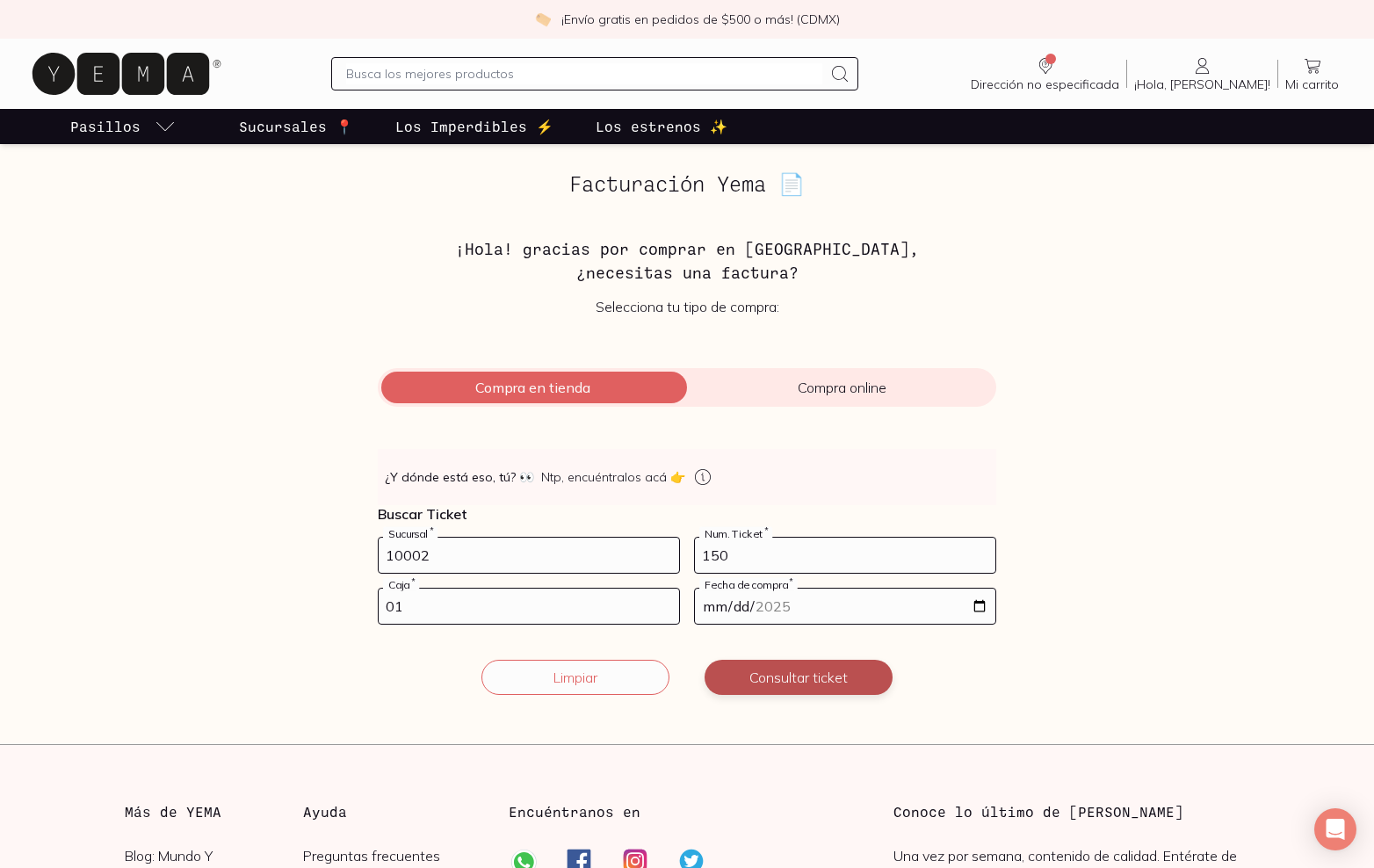
click at [850, 685] on button "Consultar ticket" at bounding box center [798, 677] width 188 height 35
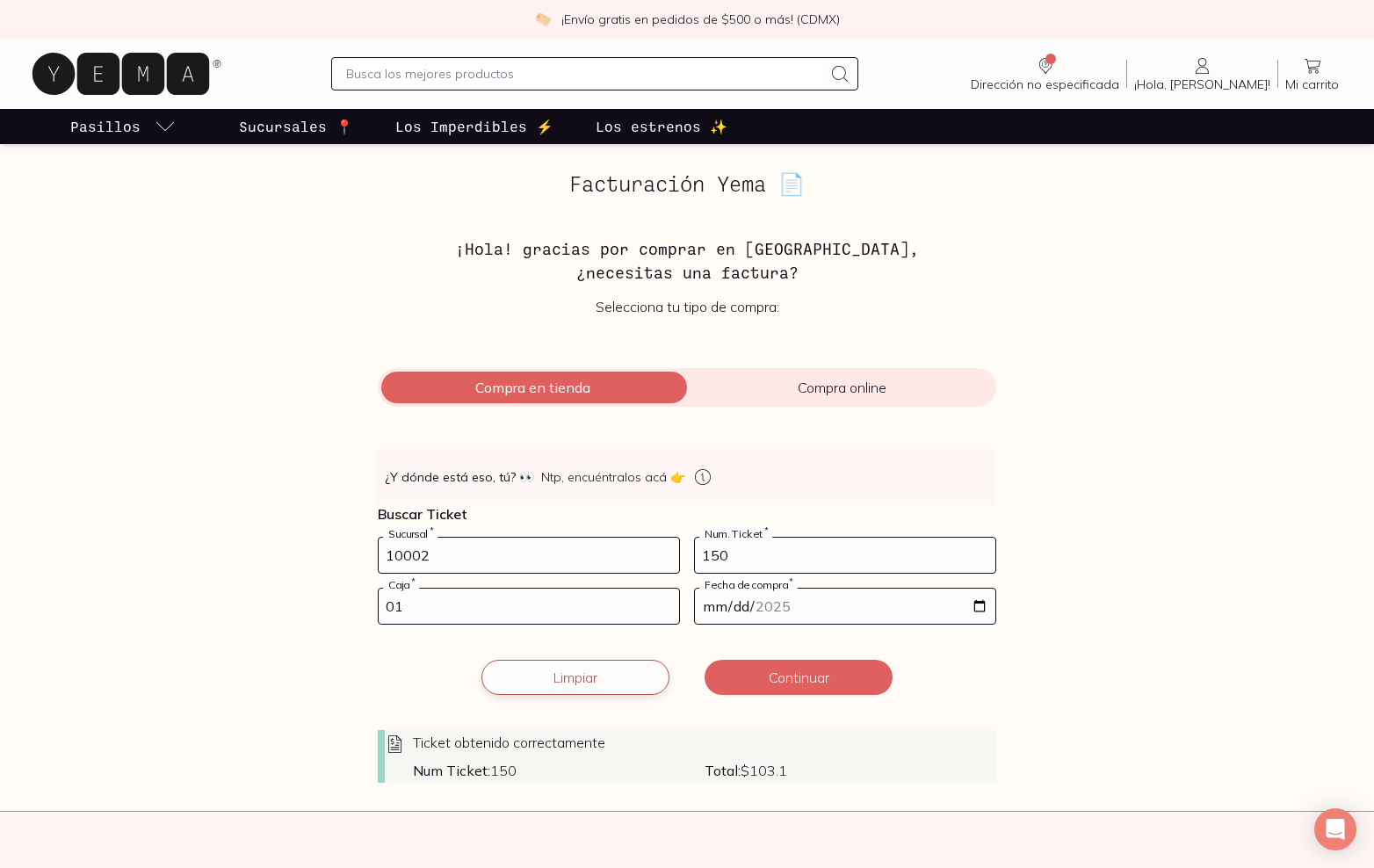
click at [579, 670] on button "Limpiar" at bounding box center [574, 677] width 188 height 35
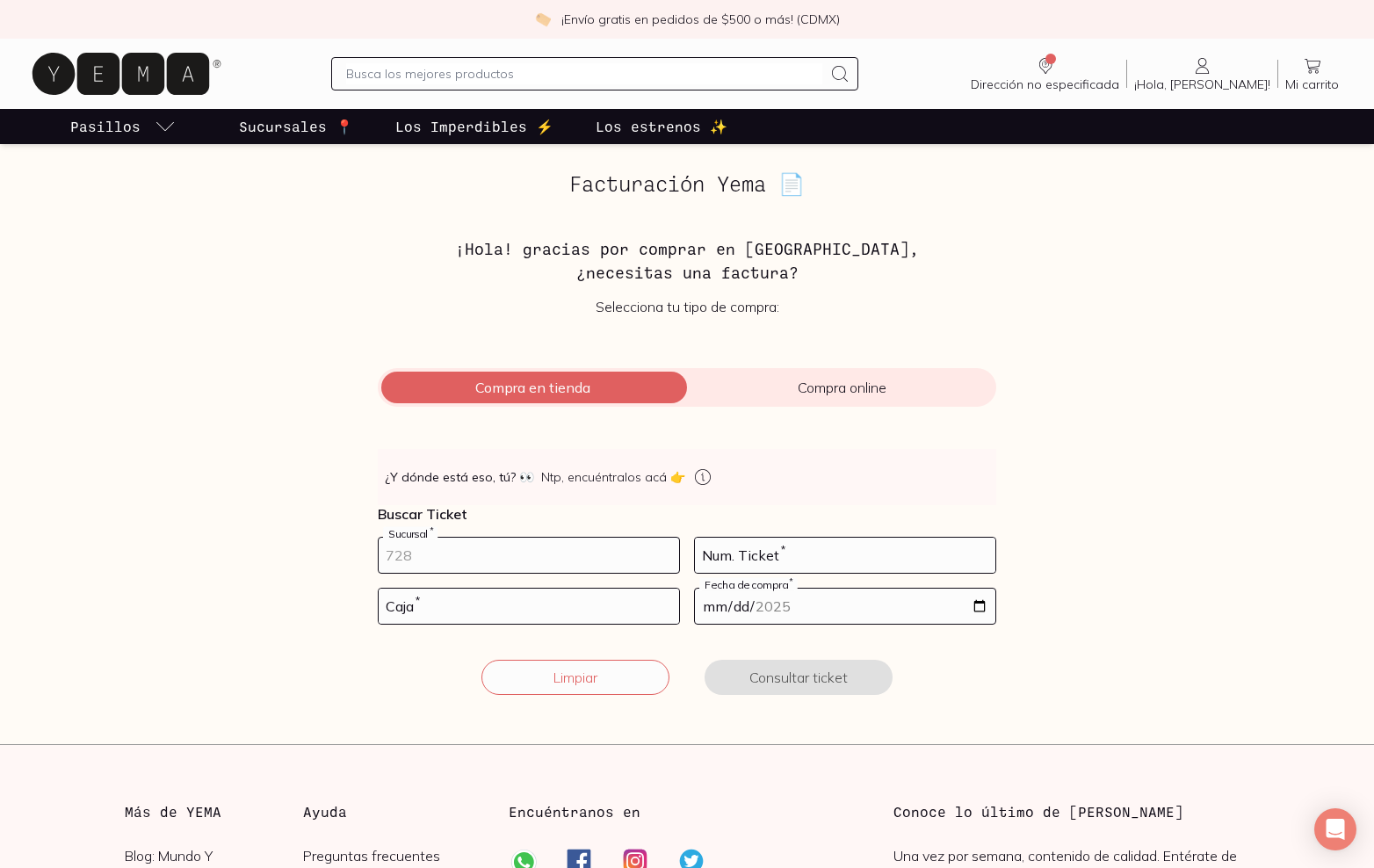
click at [557, 551] on input "number" at bounding box center [529, 555] width 300 height 35
type input "10002"
type input "149"
click at [534, 612] on input "number" at bounding box center [529, 605] width 300 height 35
type input "01"
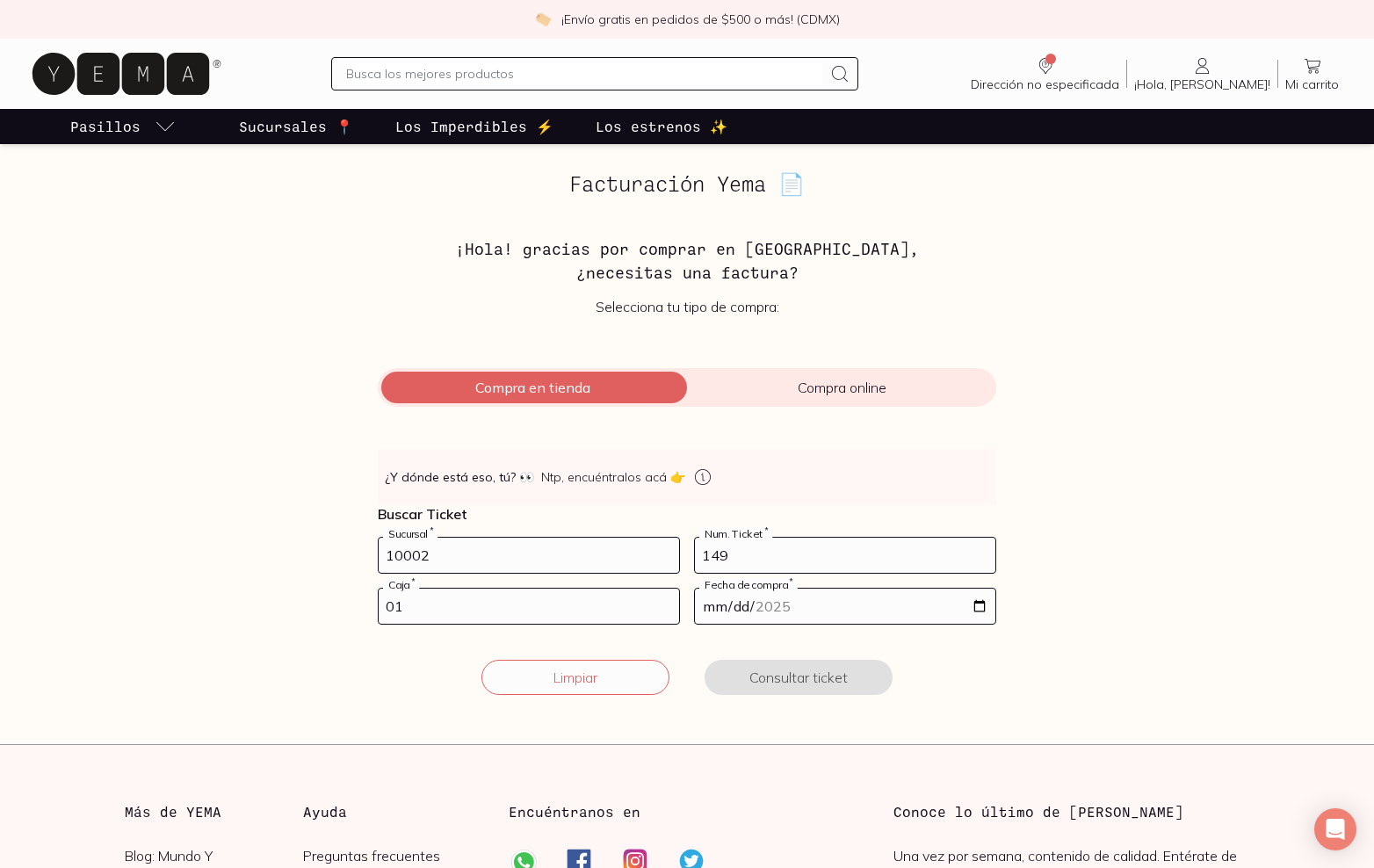
type input "[DATE]"
click at [766, 662] on button "Consultar ticket" at bounding box center [798, 677] width 188 height 35
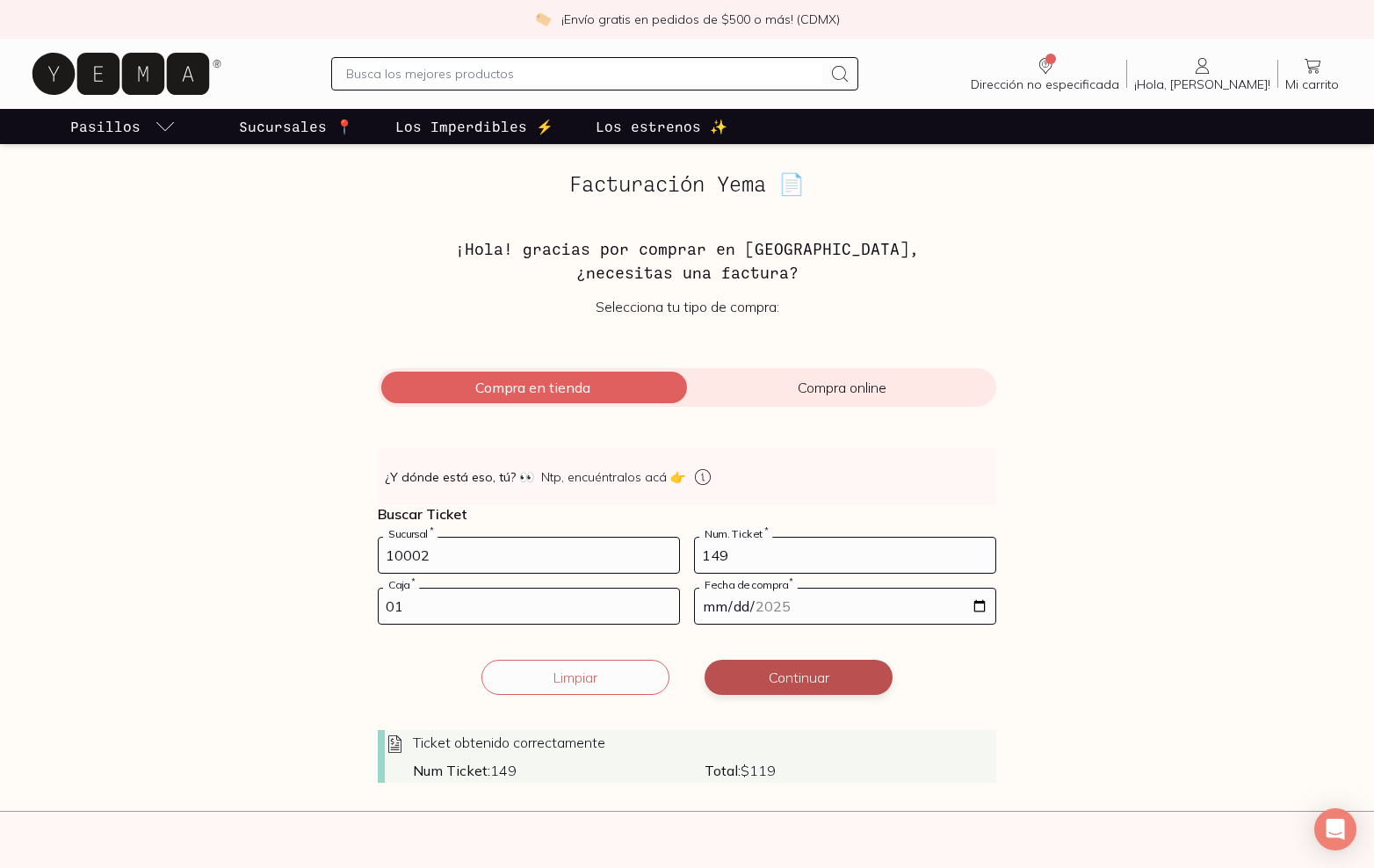
click at [864, 678] on button "Continuar" at bounding box center [798, 677] width 188 height 35
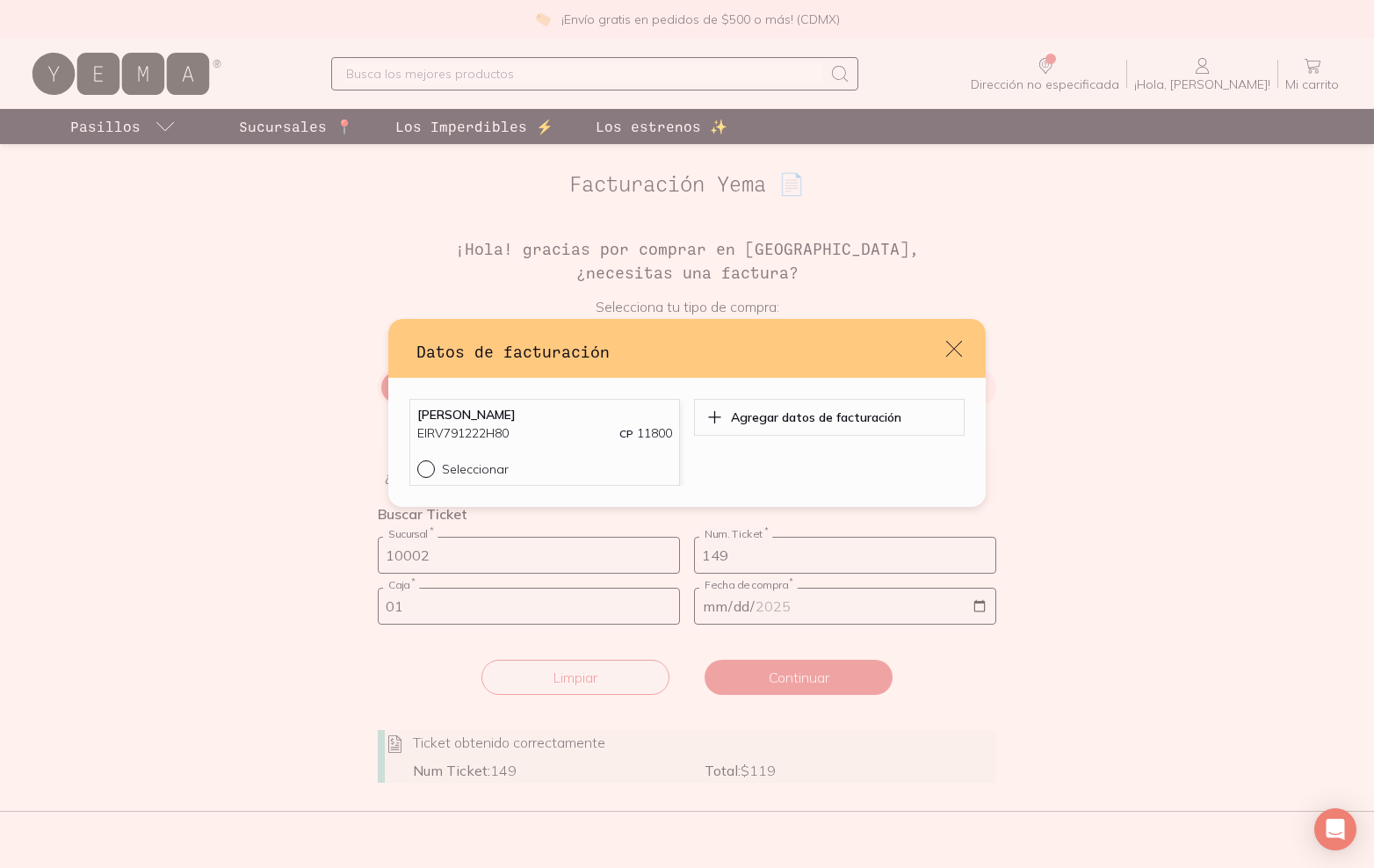
click at [590, 417] on p "[PERSON_NAME]" at bounding box center [544, 414] width 254 height 16
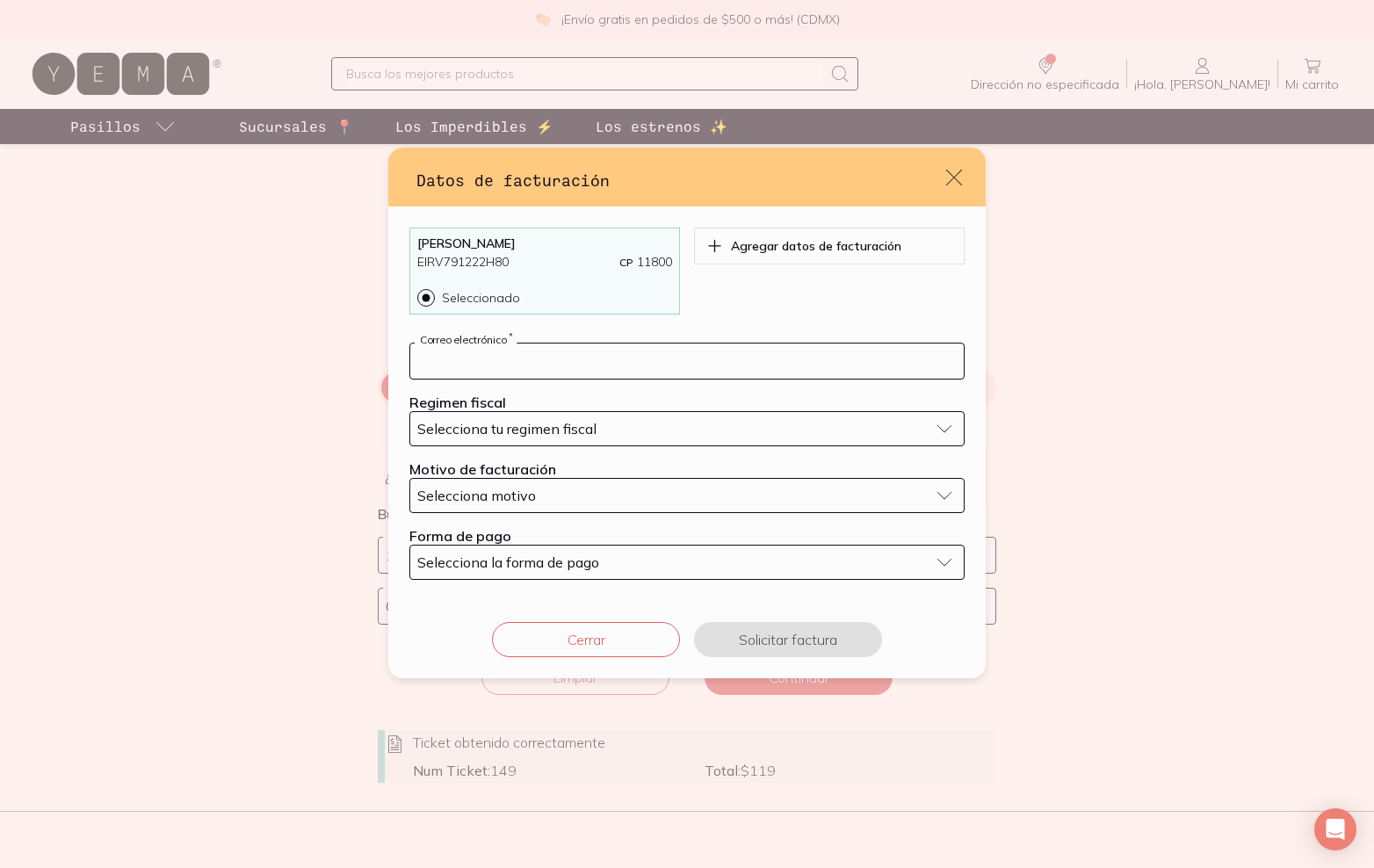
click at [599, 368] on input "default" at bounding box center [686, 360] width 553 height 35
type input "[EMAIL_ADDRESS][DOMAIN_NAME]"
click at [619, 435] on div "Selecciona tu regimen fiscal" at bounding box center [672, 428] width 511 height 17
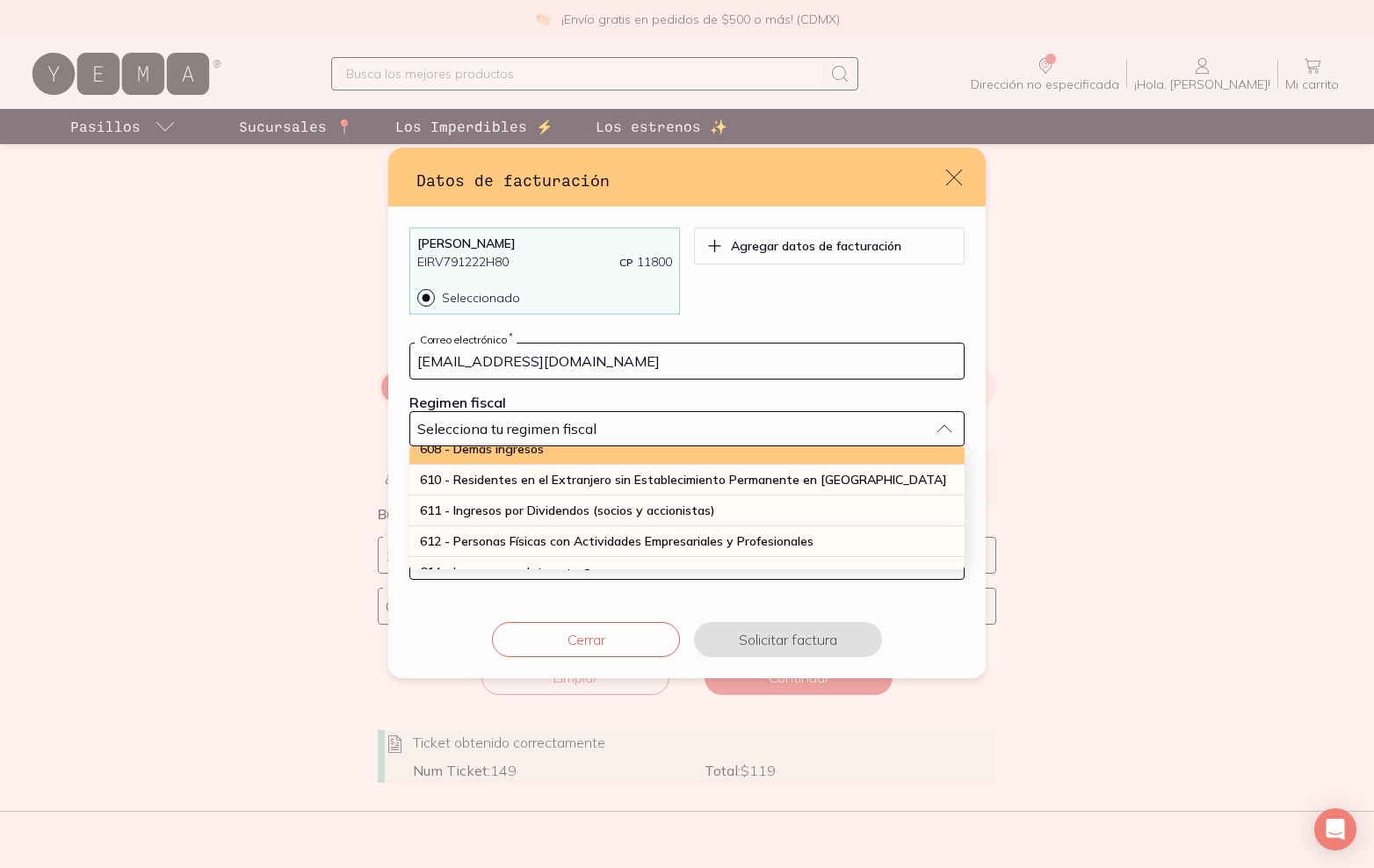
scroll to position [167, 0]
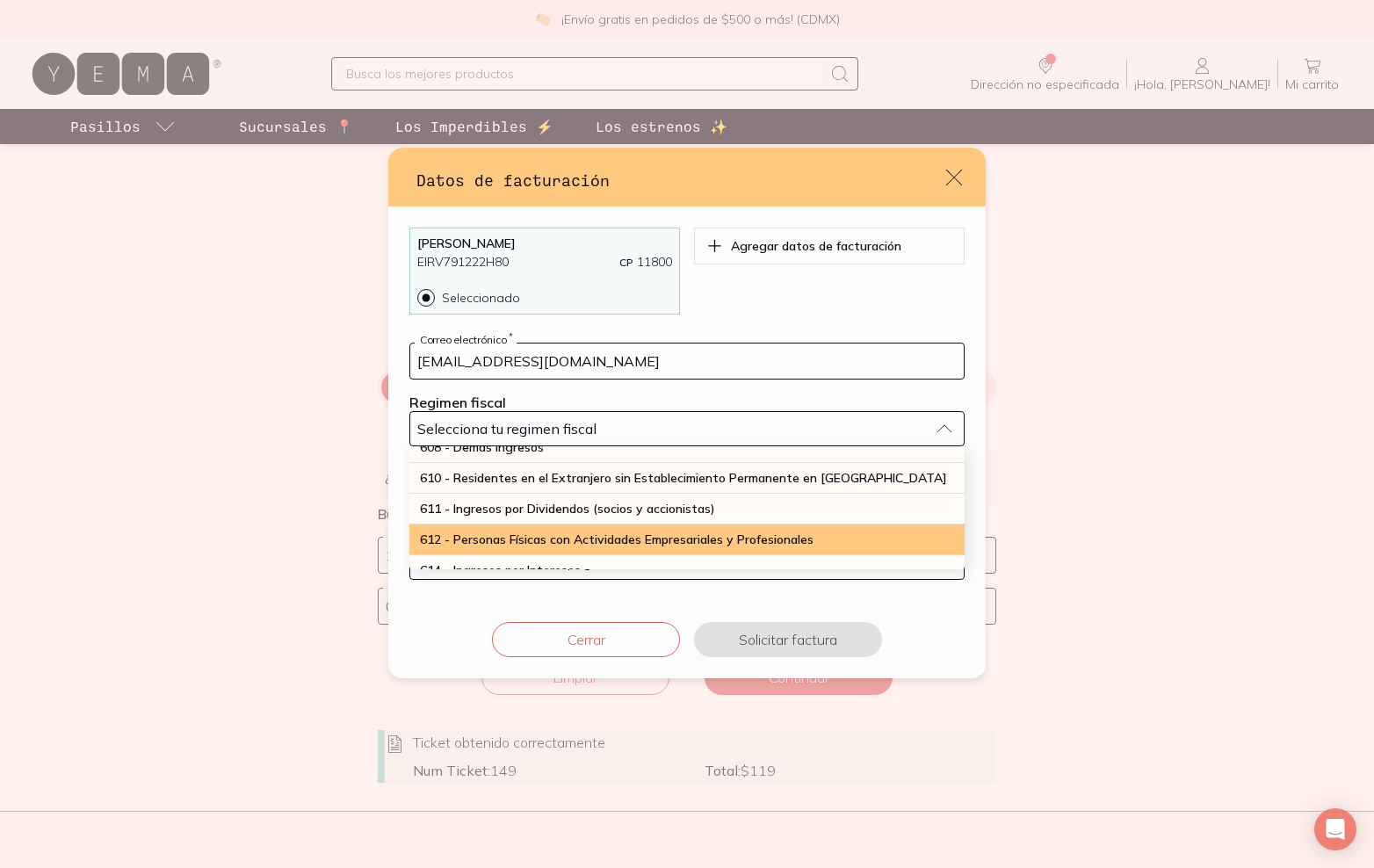
click at [614, 535] on span "612 - Personas Físicas con Actividades Empresariales y Profesionales" at bounding box center [617, 539] width 393 height 16
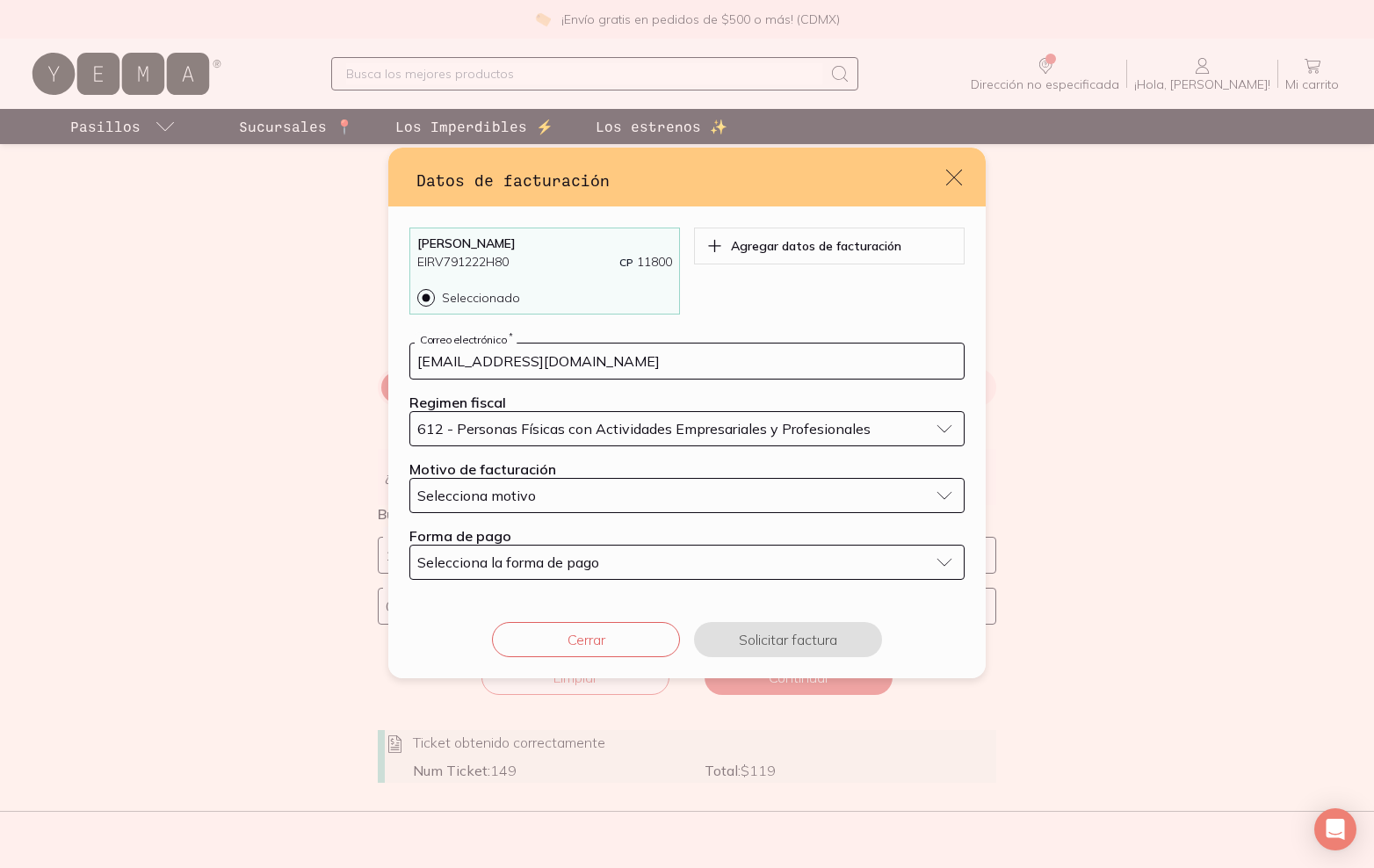
click at [609, 504] on button "Selecciona motivo" at bounding box center [686, 495] width 555 height 35
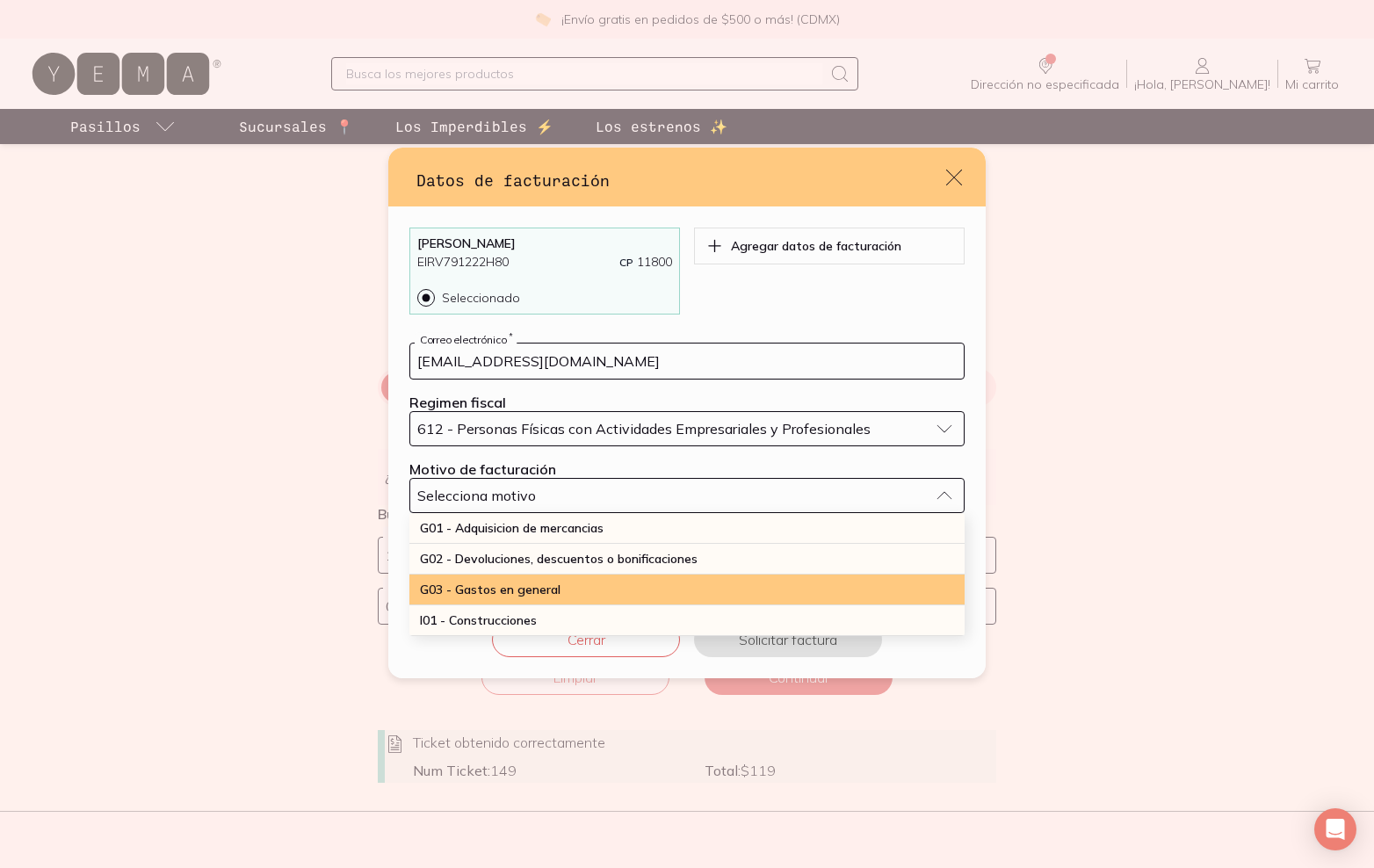
click at [606, 591] on div "G03 - Gastos en general" at bounding box center [686, 590] width 555 height 31
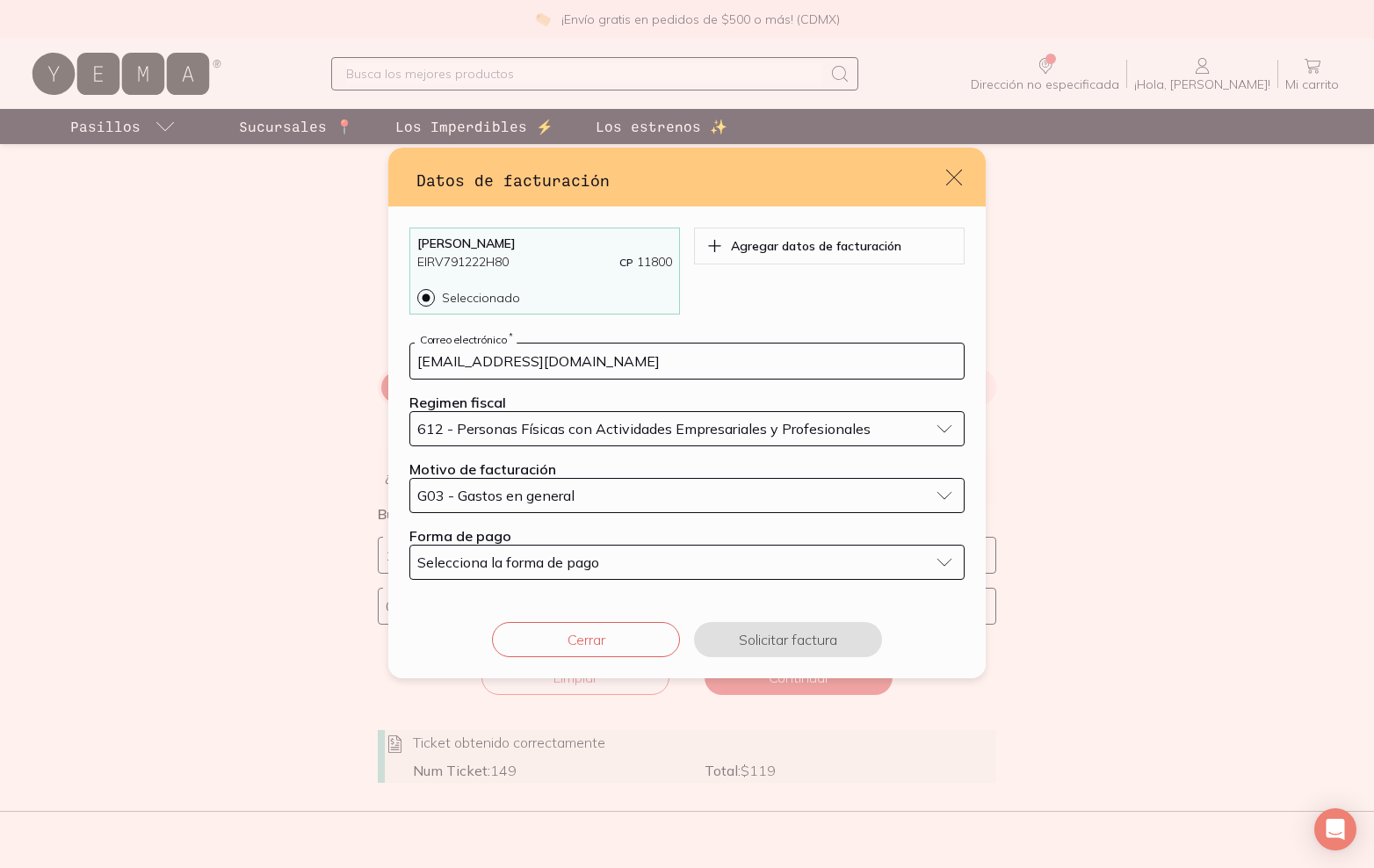
click at [610, 568] on div "Selecciona la forma de pago" at bounding box center [672, 562] width 511 height 17
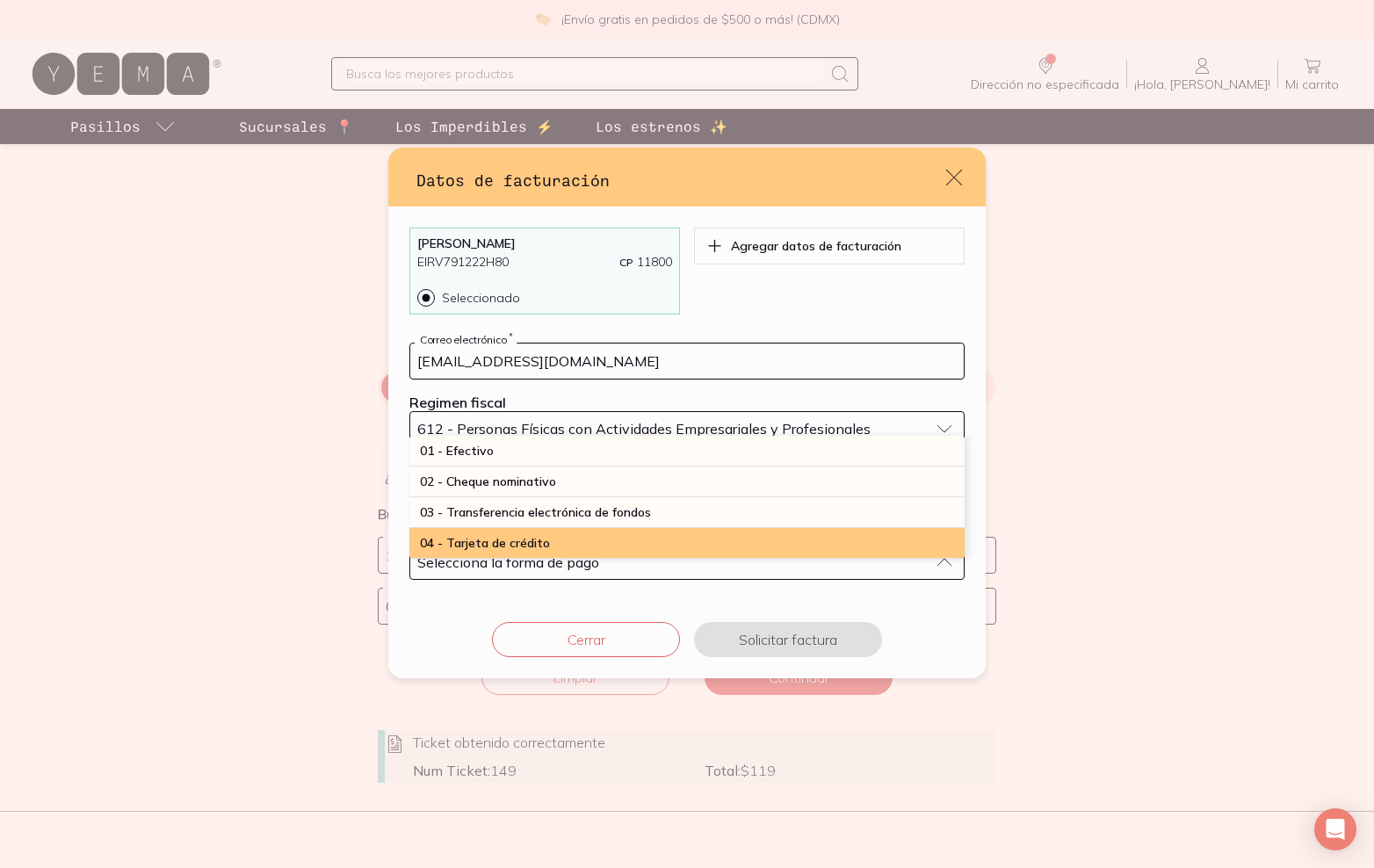
click at [609, 536] on div "04 - Tarjeta de crédito" at bounding box center [686, 543] width 555 height 31
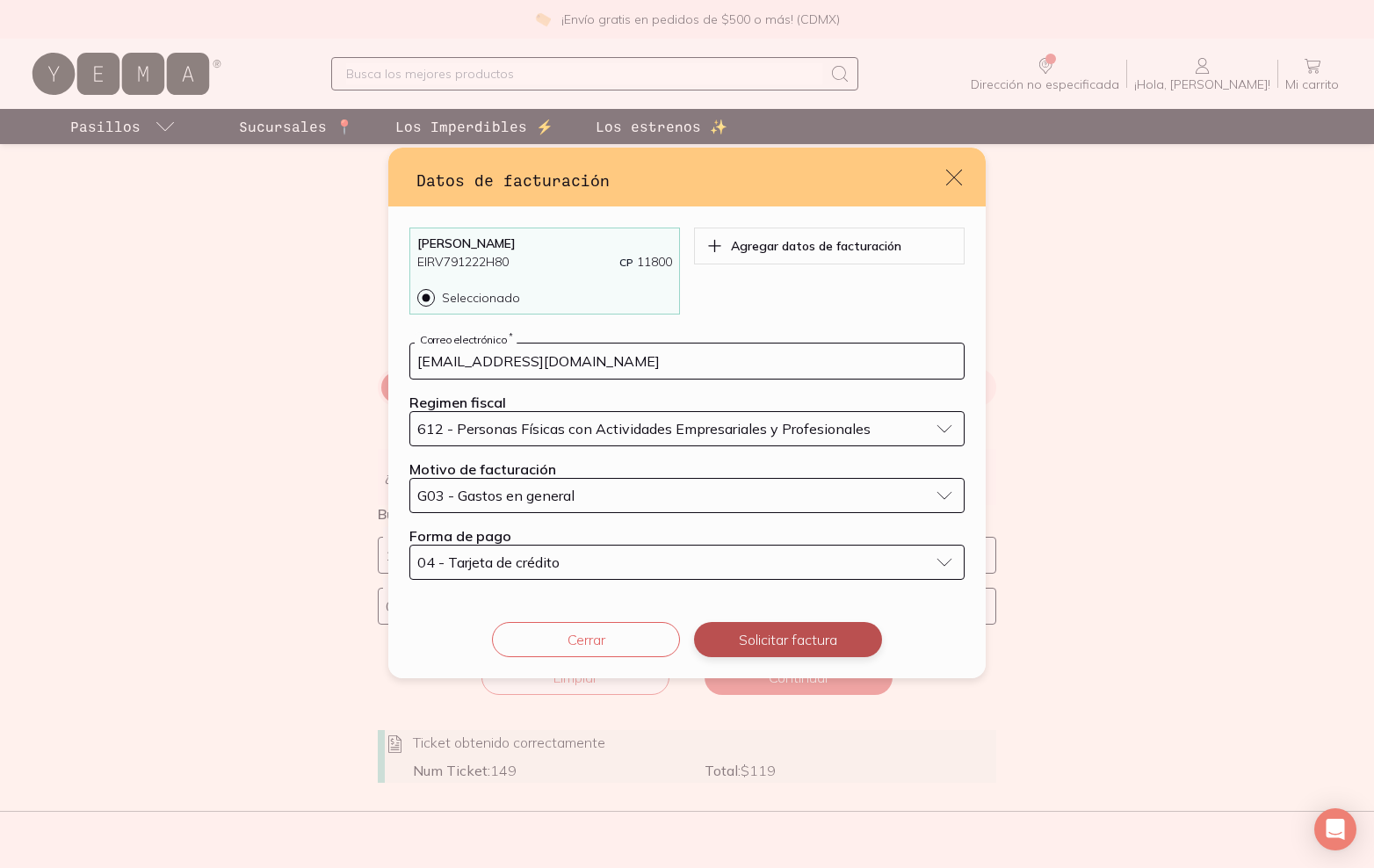
click at [748, 629] on button "Solicitar factura" at bounding box center [788, 639] width 188 height 35
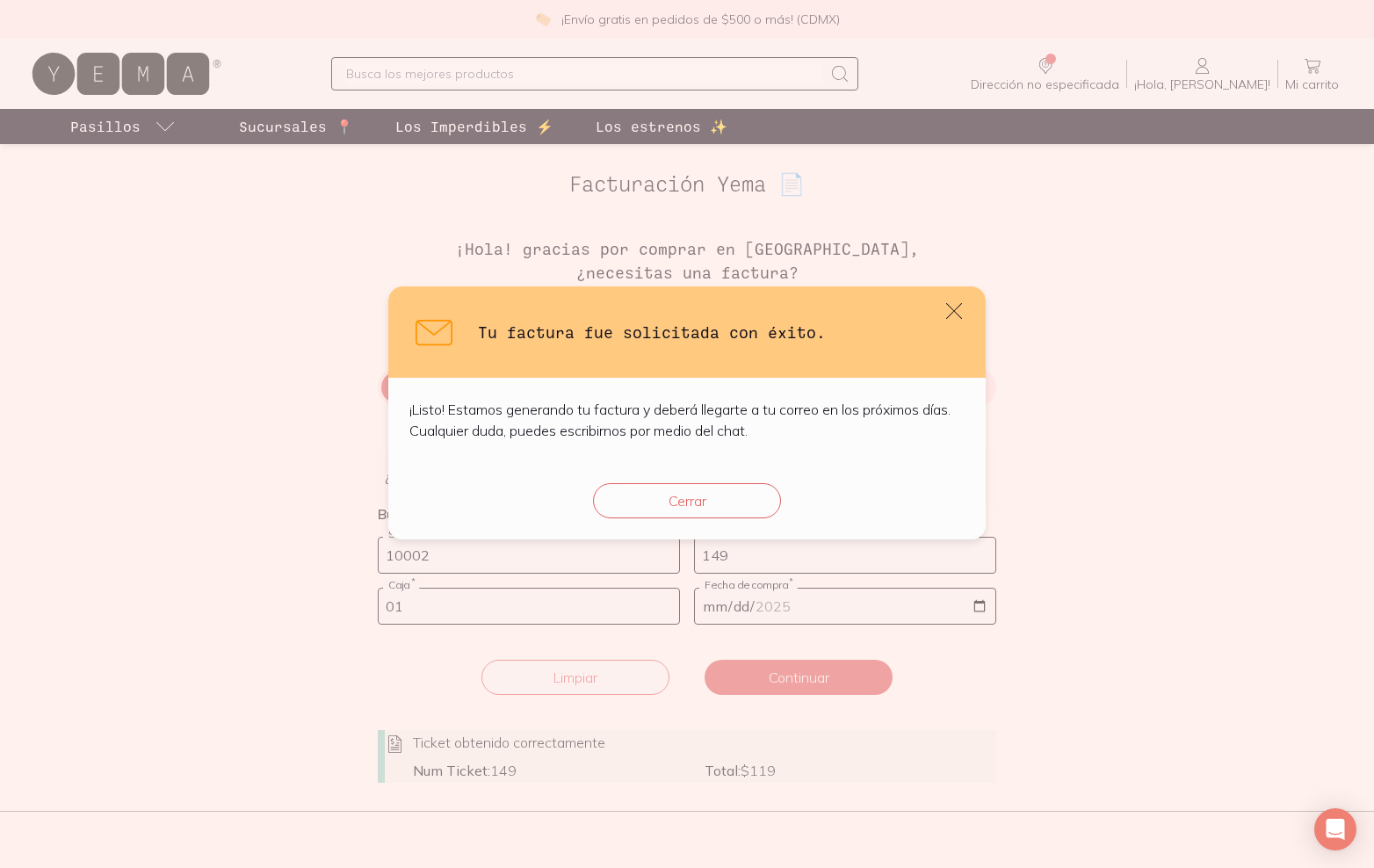
click at [684, 512] on button "Cerrar" at bounding box center [686, 500] width 188 height 35
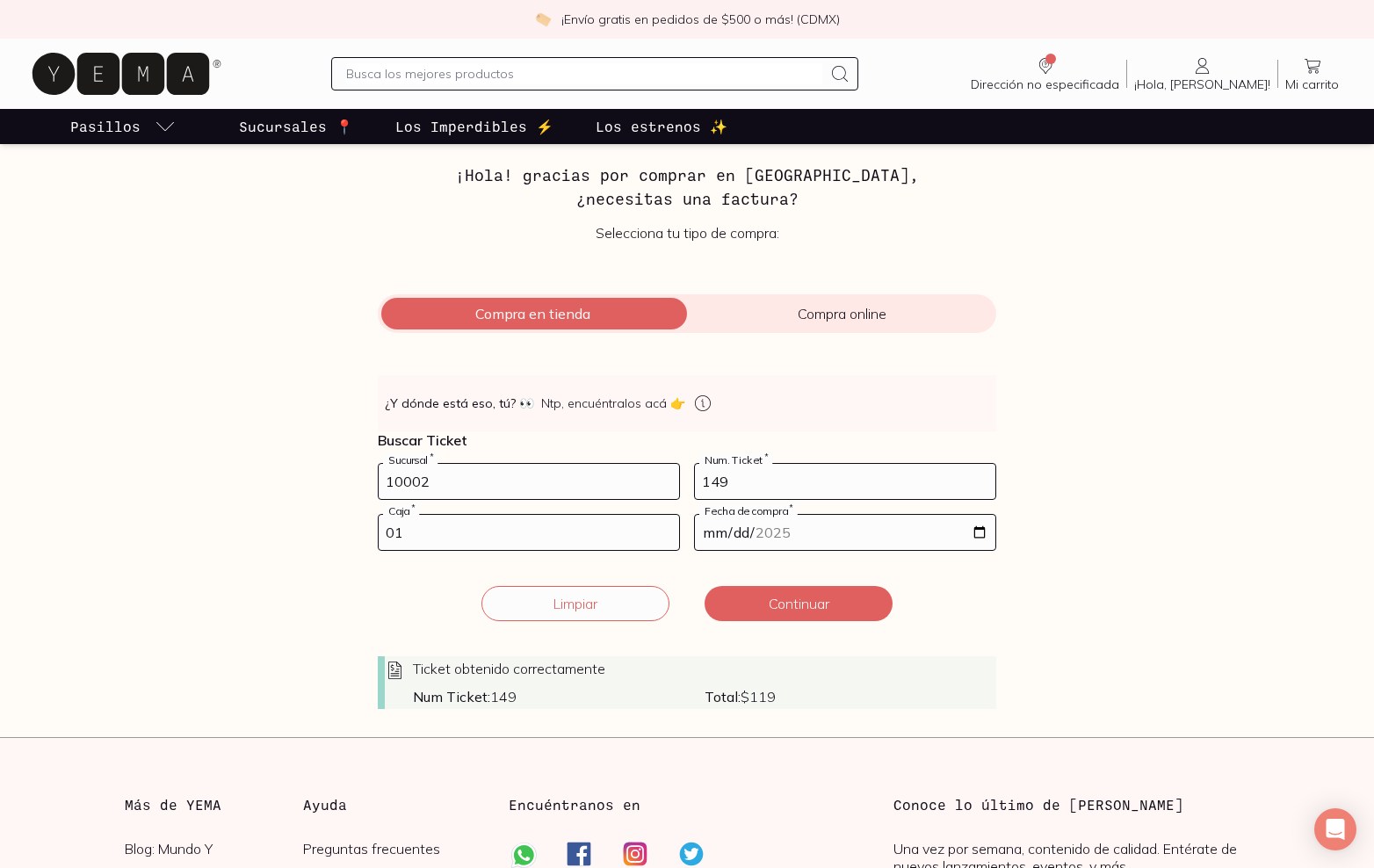
scroll to position [76, 0]
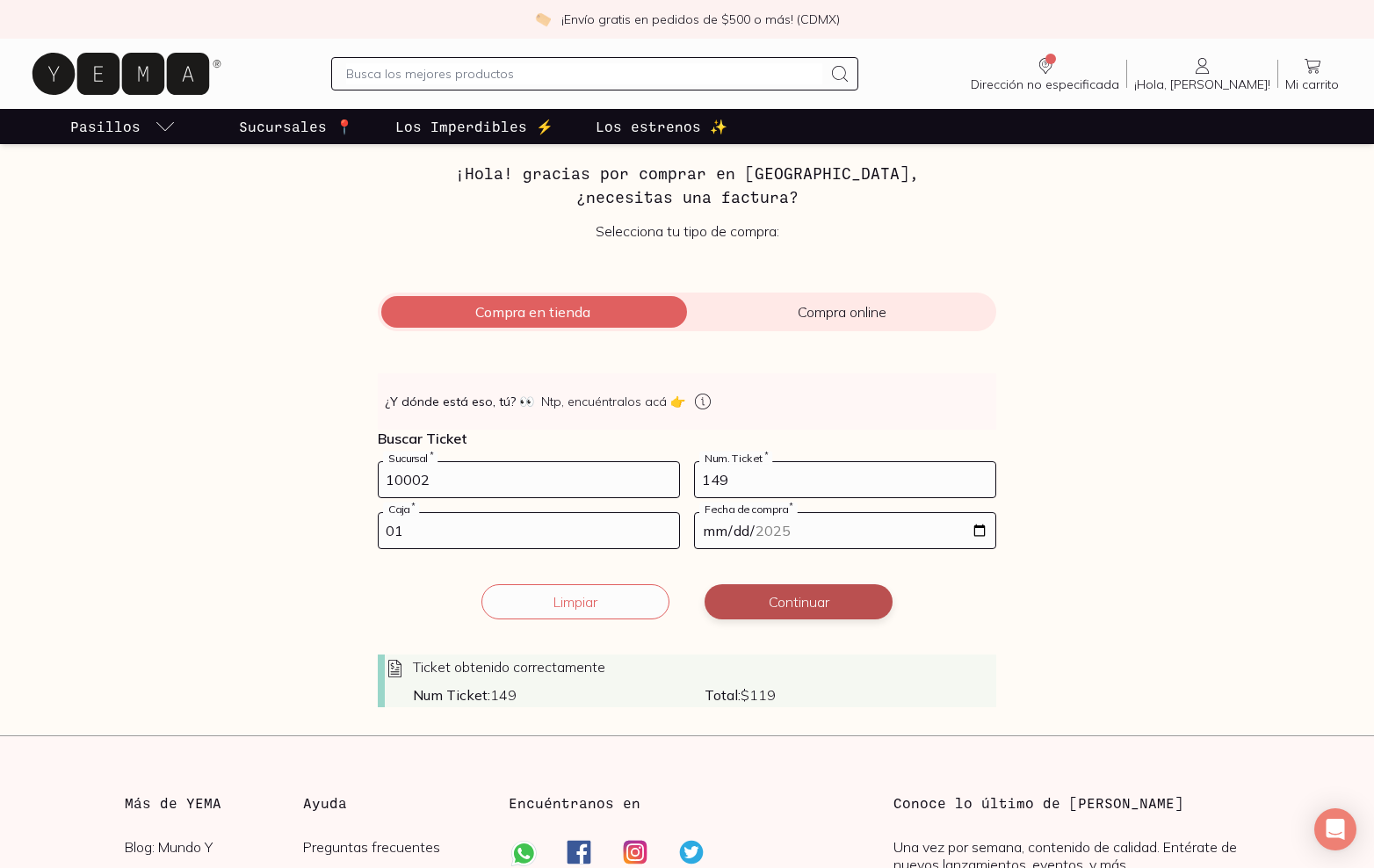
click at [800, 605] on button "Continuar" at bounding box center [798, 602] width 188 height 35
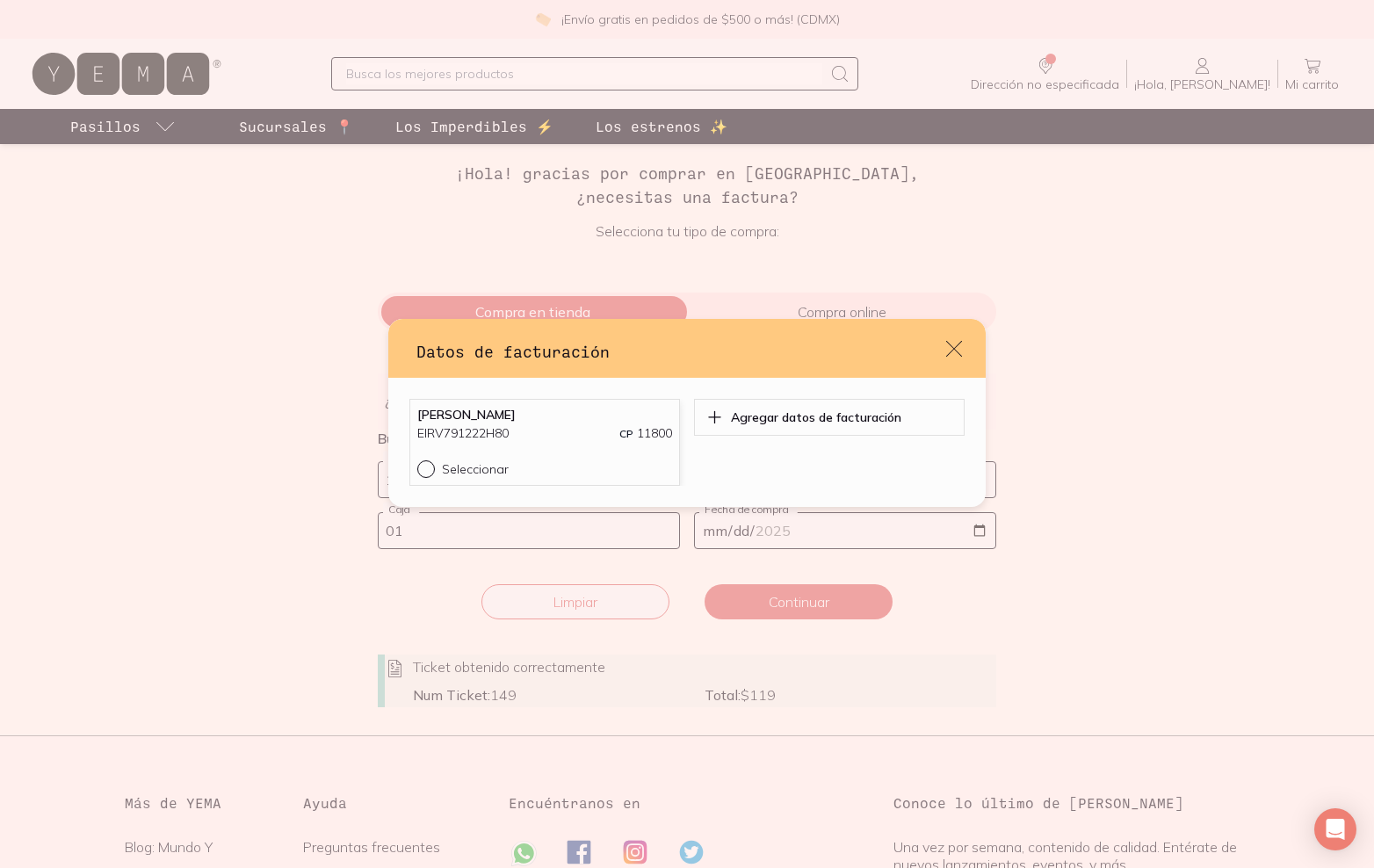
click at [594, 472] on div "Seleccionar" at bounding box center [557, 468] width 231 height 16
click at [431, 472] on input "Seleccionar" at bounding box center [424, 466] width 14 height 14
radio input "true"
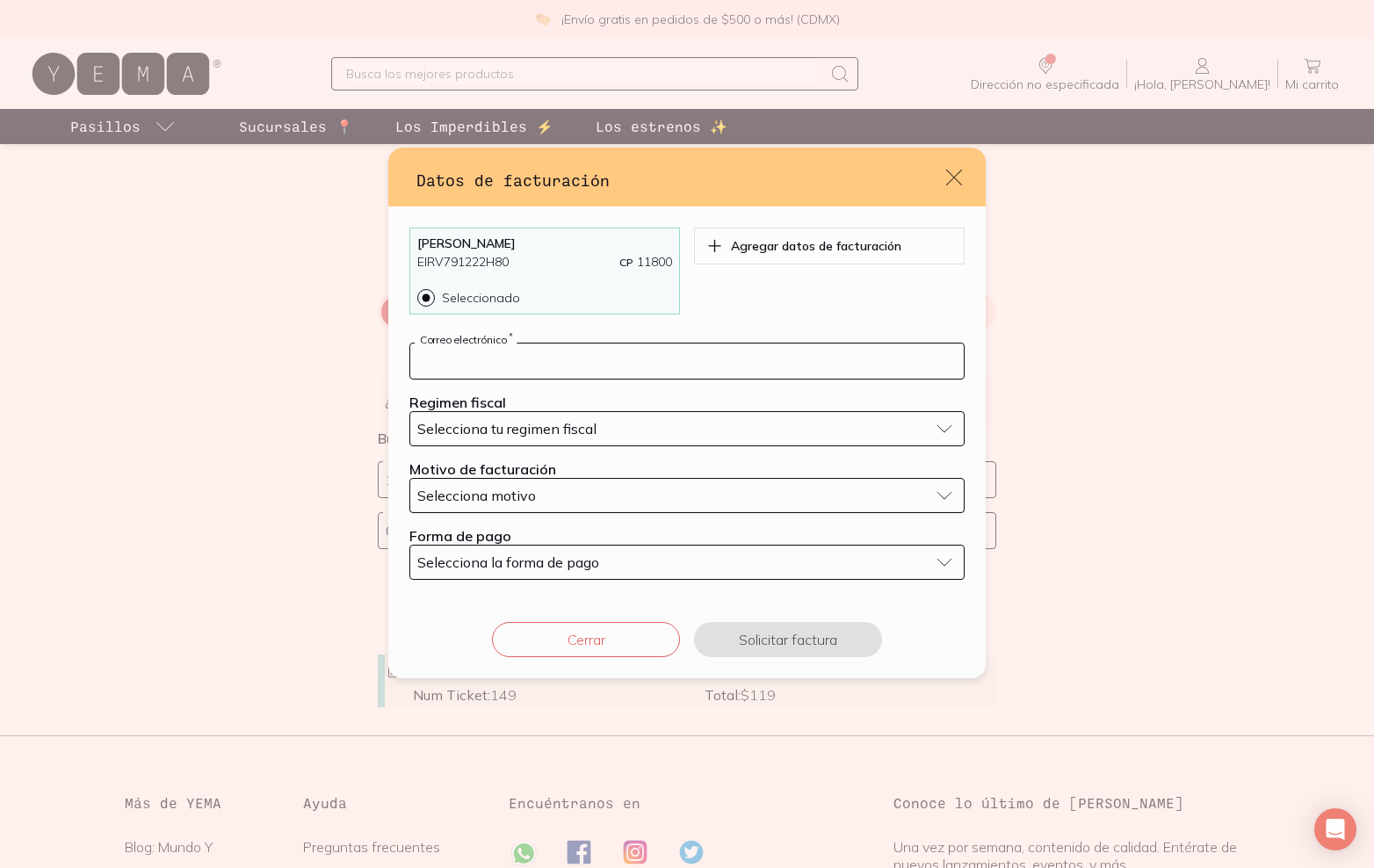
click at [522, 358] on input "default" at bounding box center [686, 360] width 553 height 35
type input "[EMAIL_ADDRESS][DOMAIN_NAME]"
click at [541, 430] on span "Selecciona tu regimen fiscal" at bounding box center [507, 428] width 179 height 17
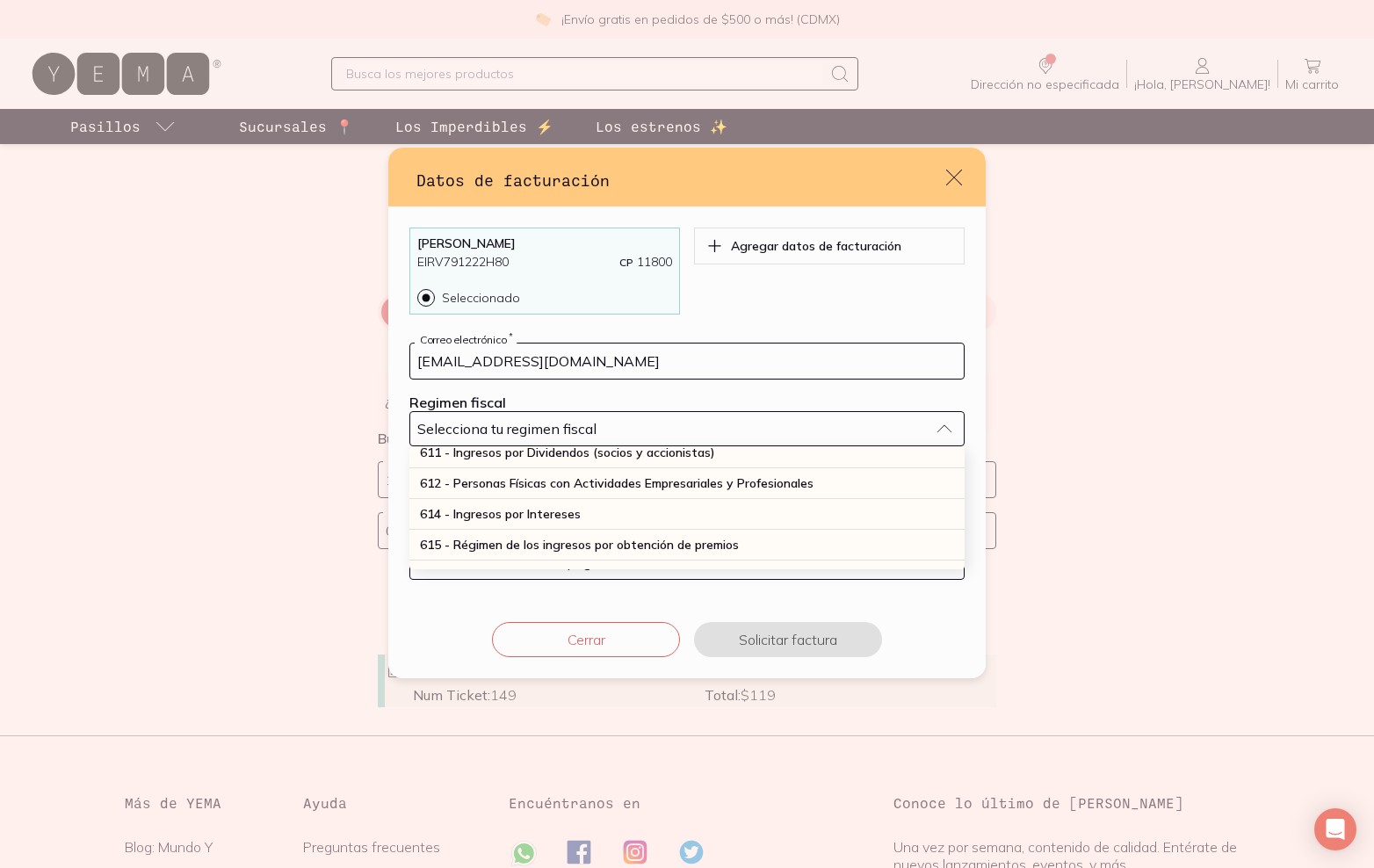
scroll to position [241, 0]
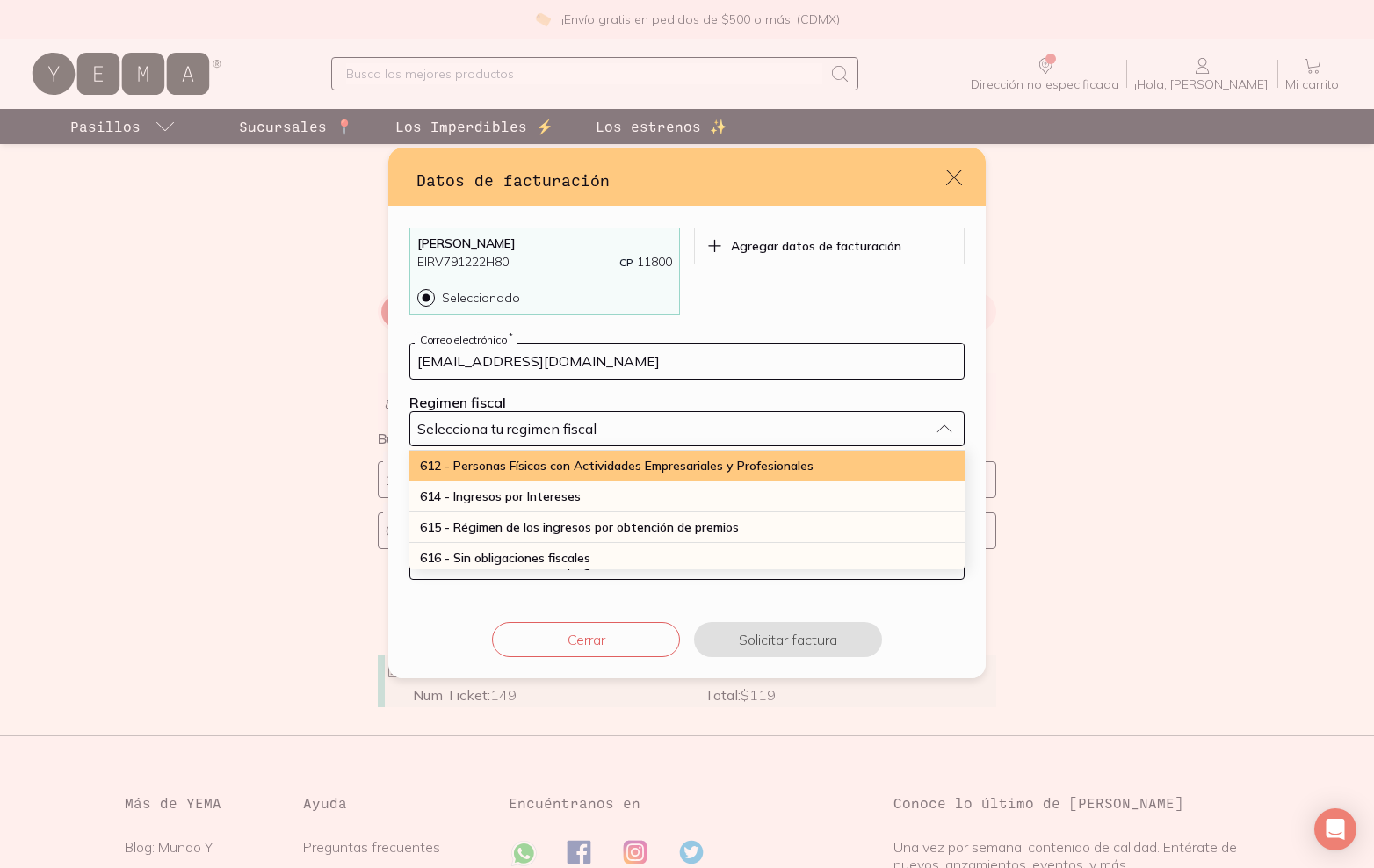
click at [531, 471] on span "612 - Personas Físicas con Actividades Empresariales y Profesionales" at bounding box center [617, 465] width 393 height 16
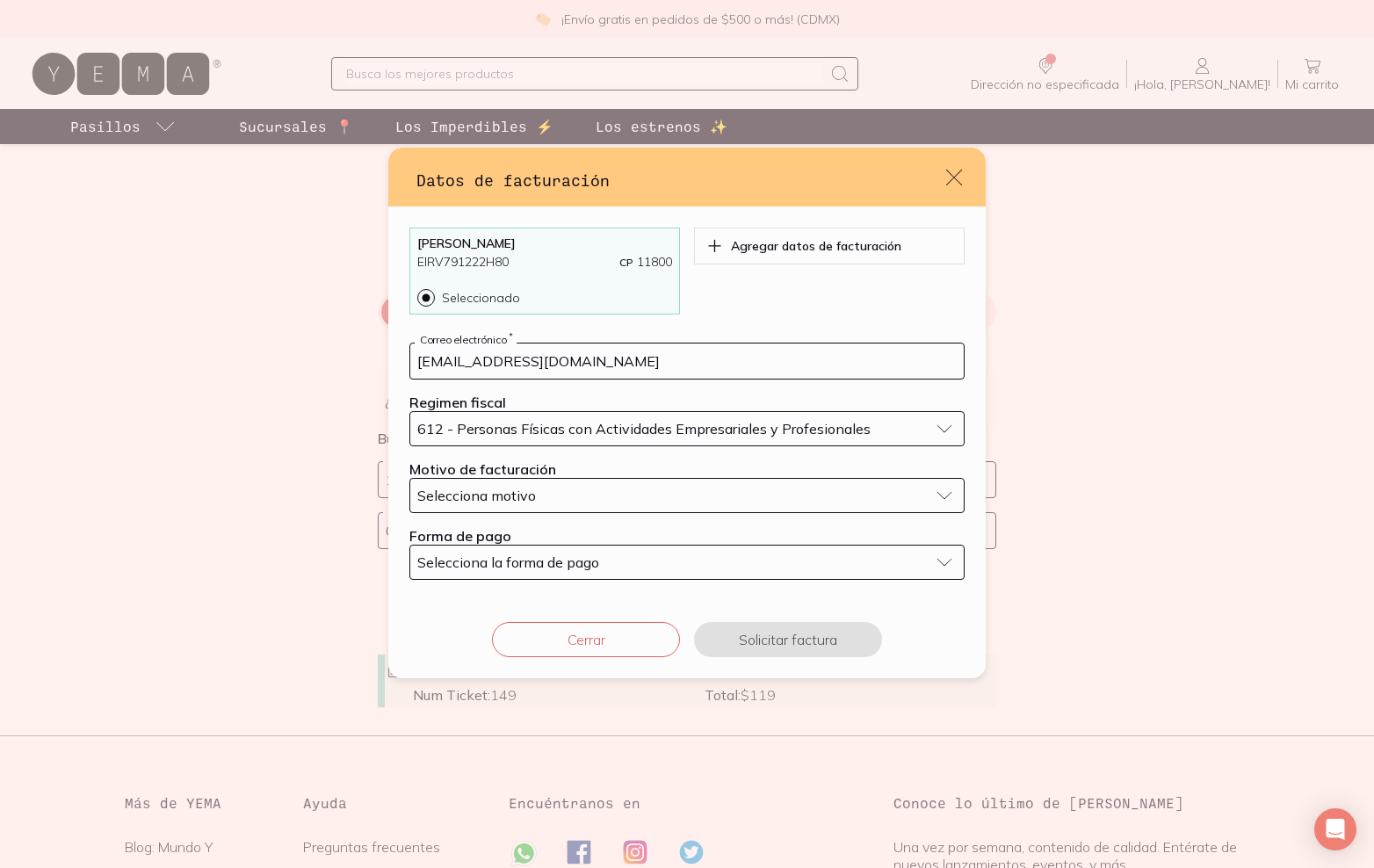
click at [529, 472] on label "Motivo de facturación" at bounding box center [482, 468] width 146 height 17
click at [527, 497] on span "Selecciona motivo" at bounding box center [477, 495] width 119 height 17
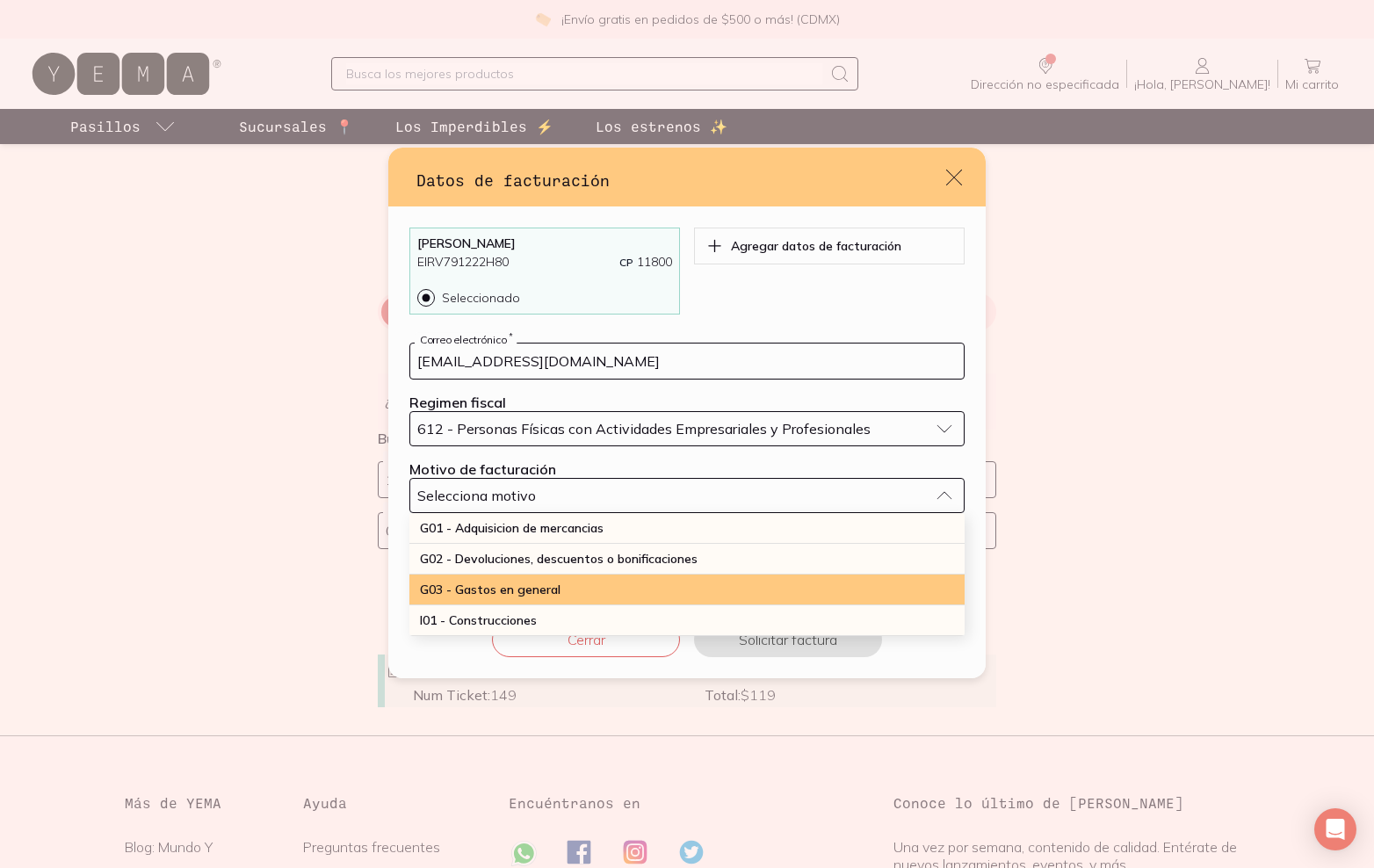
click at [545, 593] on span "G03 - Gastos en general" at bounding box center [490, 589] width 141 height 16
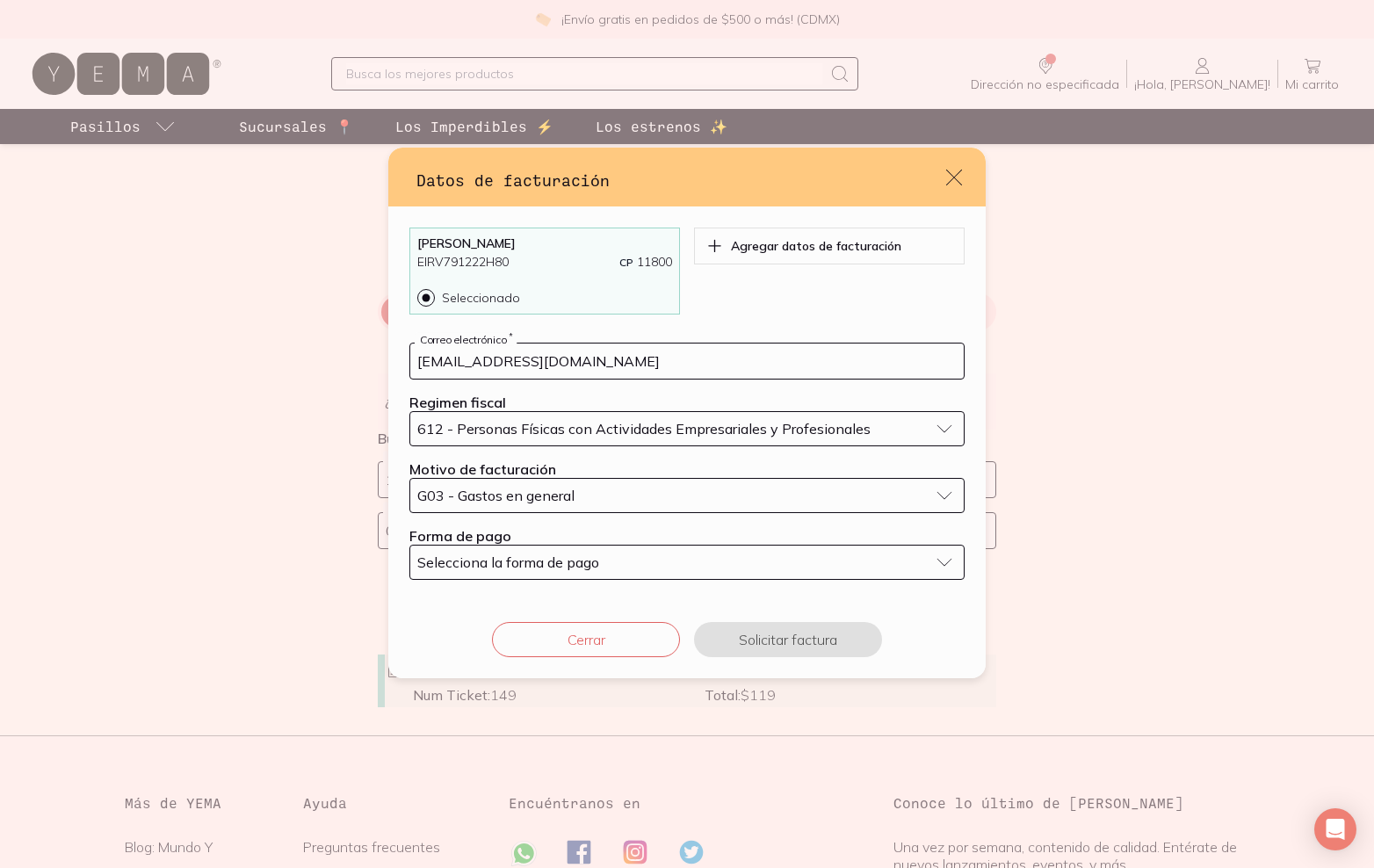
click at [545, 563] on span "Selecciona la forma de pago" at bounding box center [508, 562] width 182 height 17
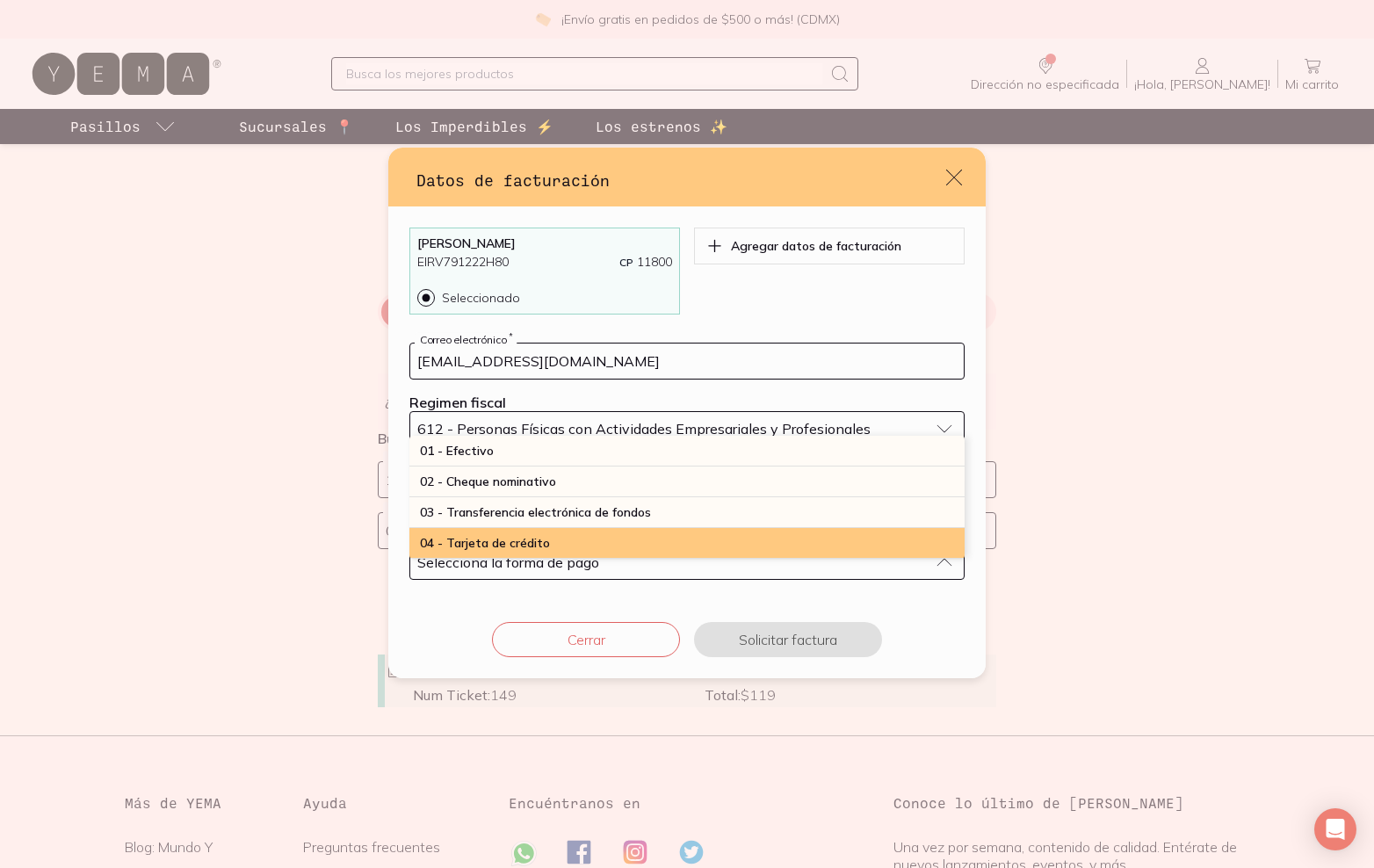
click at [546, 543] on span "04 - Tarjeta de crédito" at bounding box center [485, 542] width 130 height 16
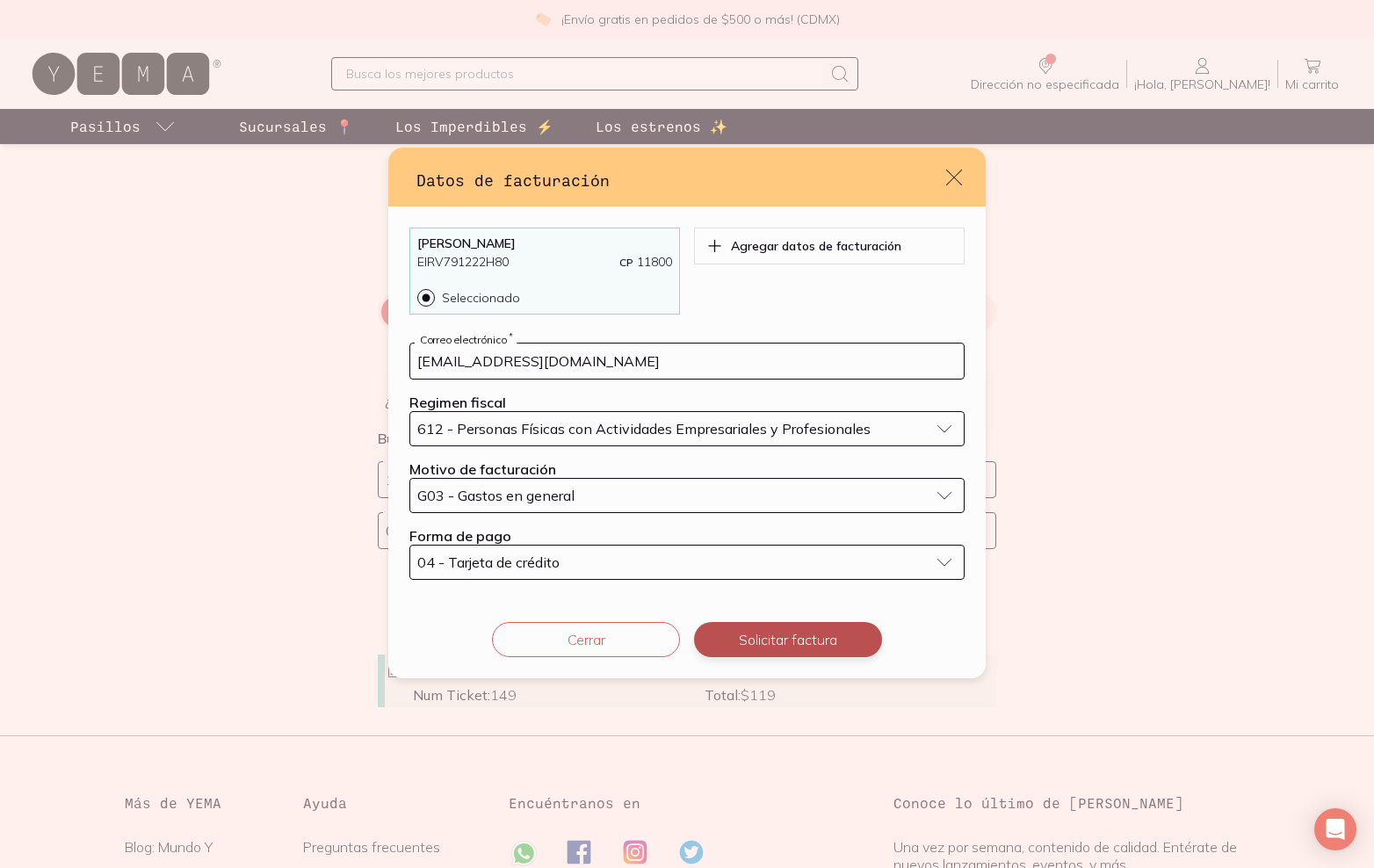
click at [820, 649] on button "Solicitar factura" at bounding box center [788, 639] width 188 height 35
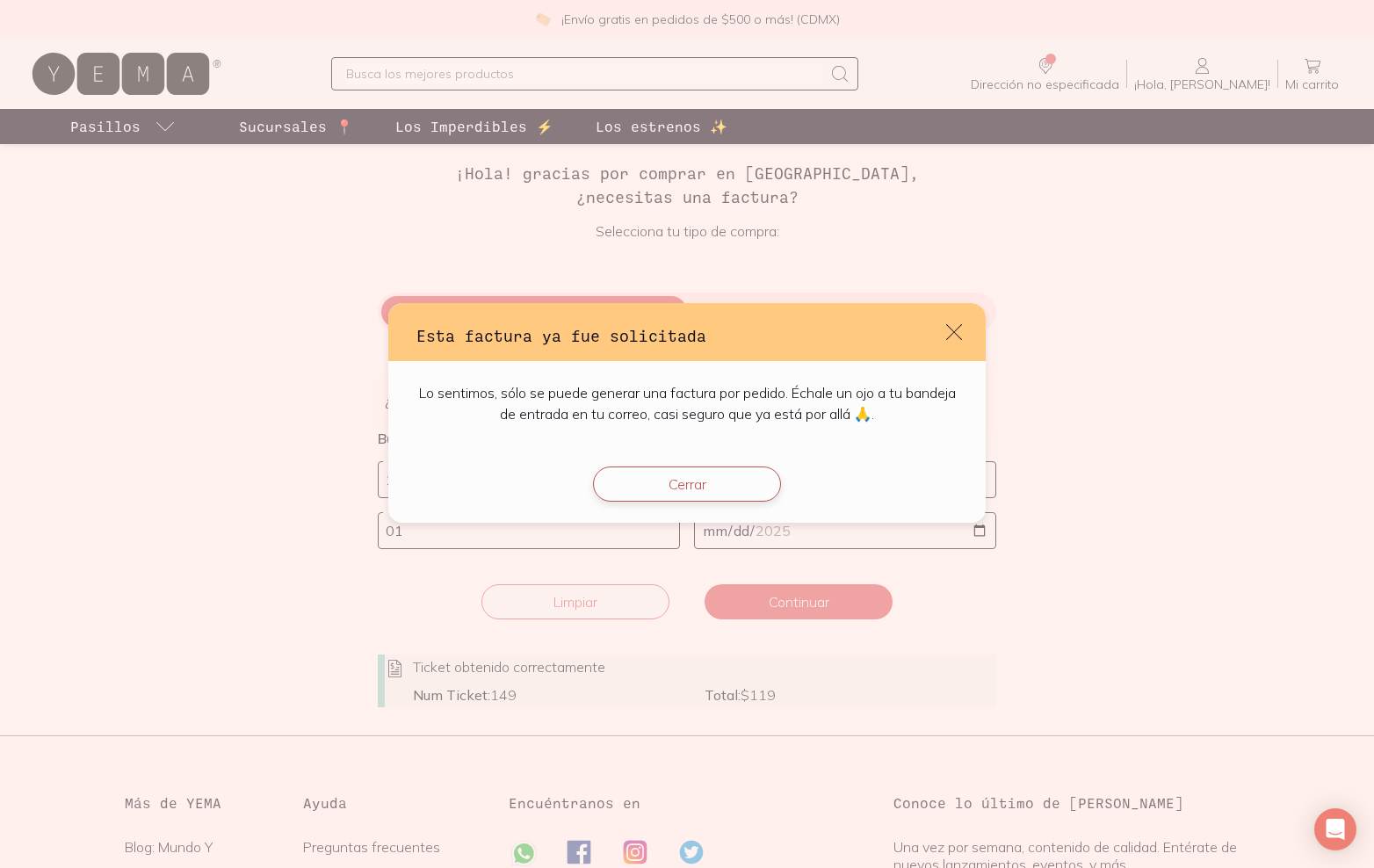
click at [692, 489] on button "Cerrar" at bounding box center [686, 484] width 188 height 35
